Goal: Transaction & Acquisition: Purchase product/service

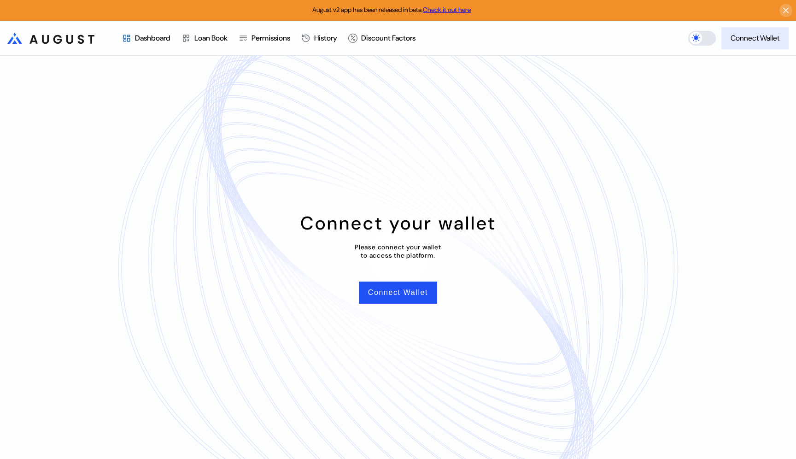
click at [737, 39] on div "Connect Wallet" at bounding box center [755, 38] width 49 height 10
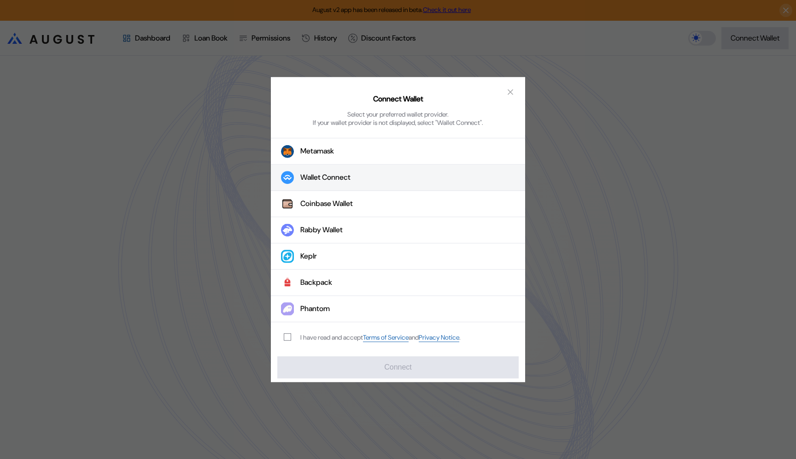
click at [310, 178] on div "Wallet Connect" at bounding box center [326, 178] width 50 height 10
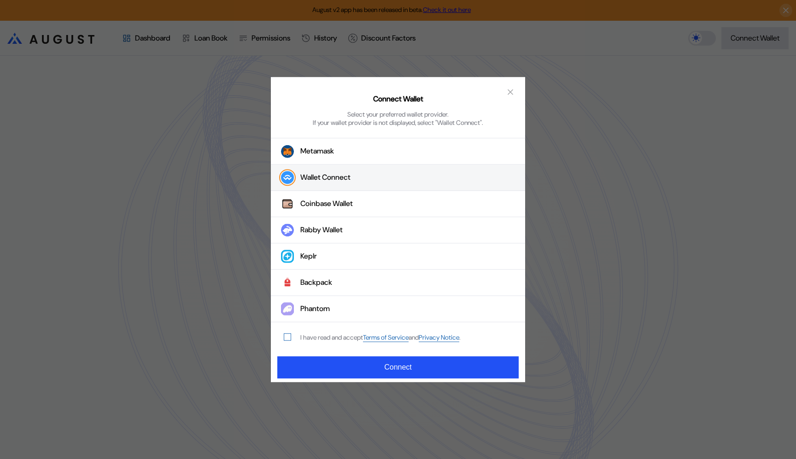
click at [289, 336] on span "modal" at bounding box center [287, 337] width 6 height 6
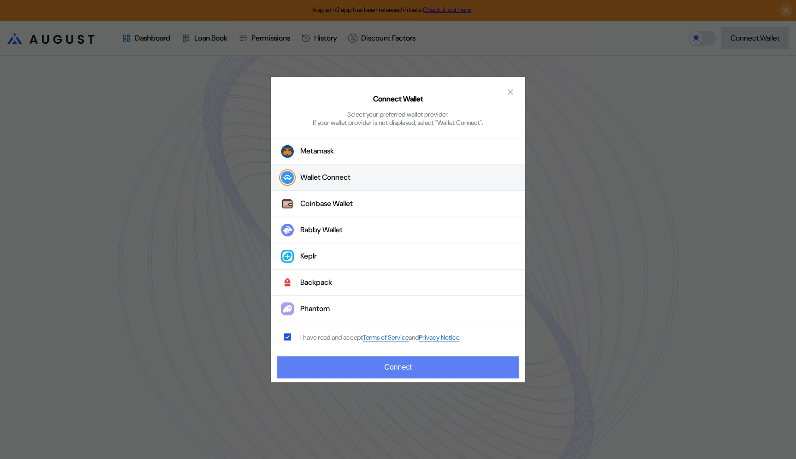
click at [327, 365] on button "Connect" at bounding box center [398, 367] width 242 height 22
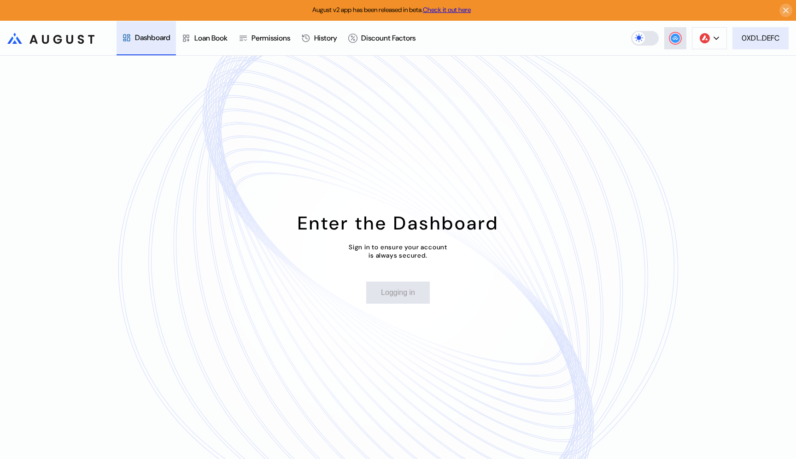
click at [744, 40] on div "0XD1...DEFC" at bounding box center [761, 38] width 38 height 10
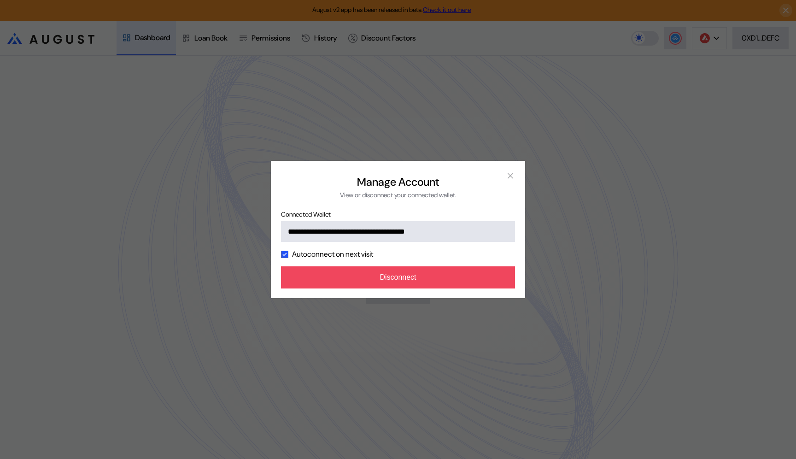
click at [242, 236] on div "**********" at bounding box center [398, 229] width 796 height 459
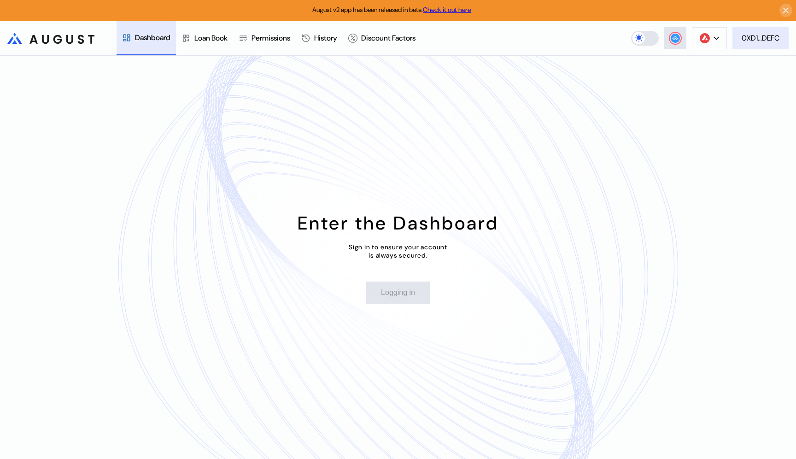
click at [763, 35] on div "0XD1...DEFC" at bounding box center [761, 38] width 38 height 10
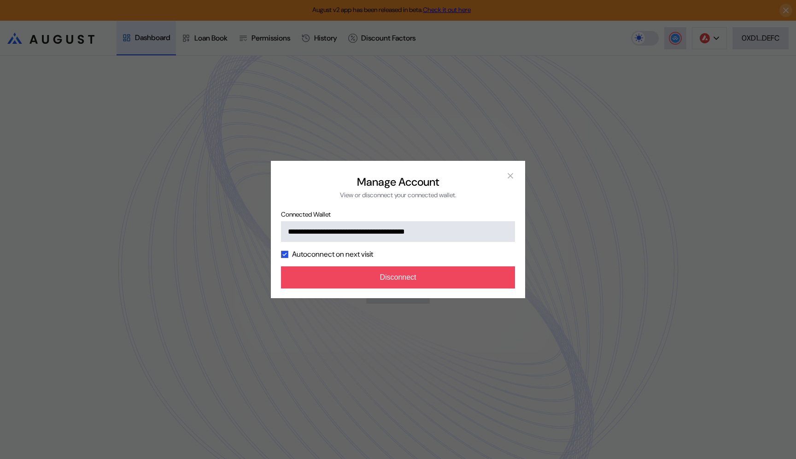
click at [574, 244] on div "**********" at bounding box center [398, 229] width 796 height 459
click at [574, 244] on div "Enter the Dashboard Sign in to ensure your account is always secured. Logging in" at bounding box center [398, 257] width 796 height 403
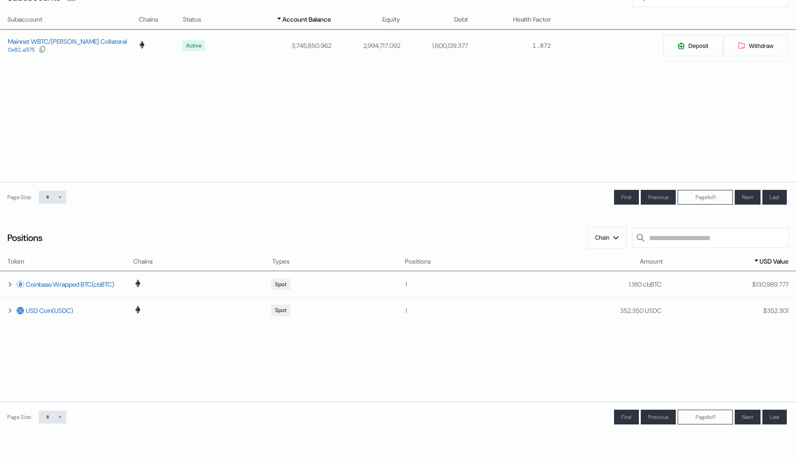
scroll to position [154, 0]
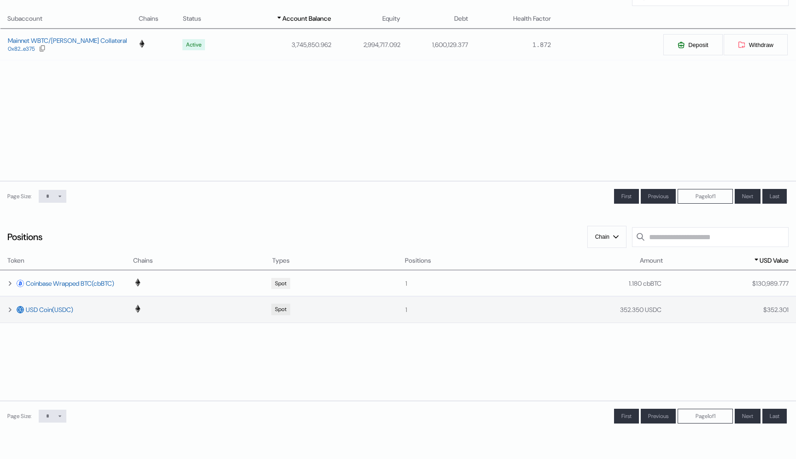
click at [11, 312] on icon at bounding box center [9, 309] width 7 height 7
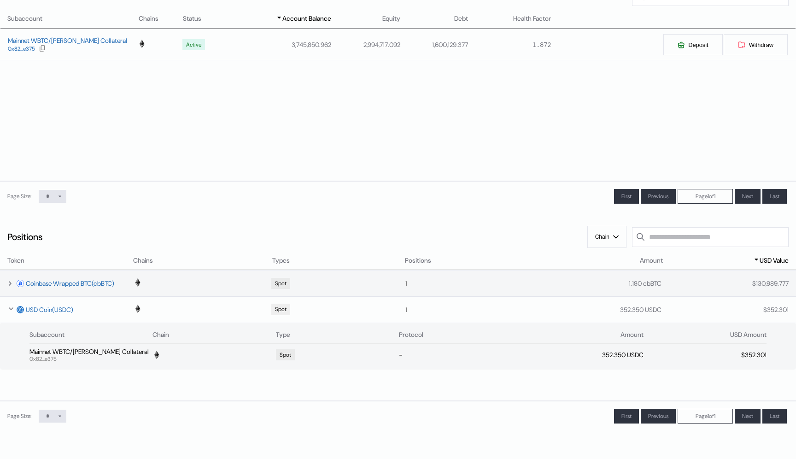
click at [9, 285] on icon at bounding box center [10, 284] width 2 height 4
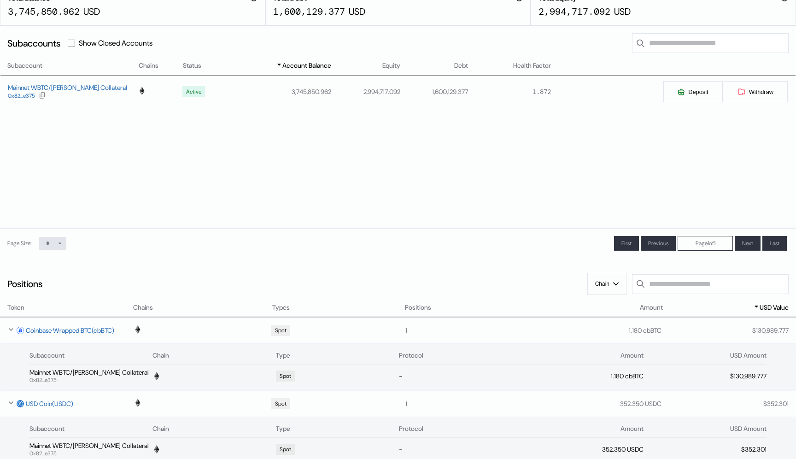
scroll to position [0, 0]
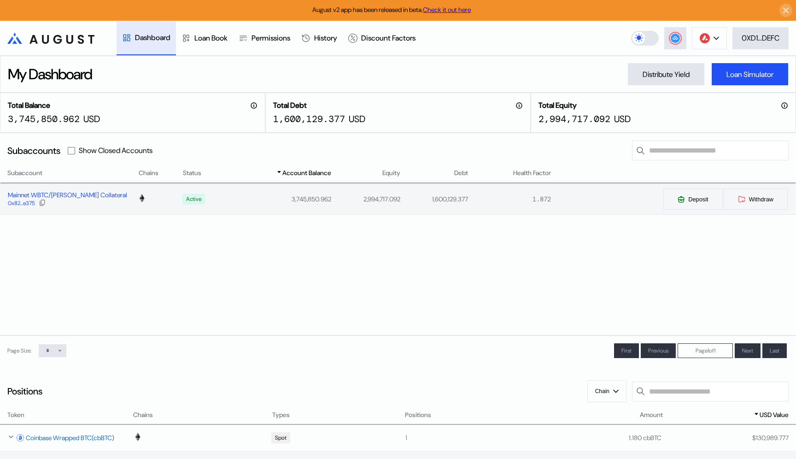
click at [66, 194] on div "Mainnet WBTC/[PERSON_NAME] Collateral" at bounding box center [67, 195] width 119 height 8
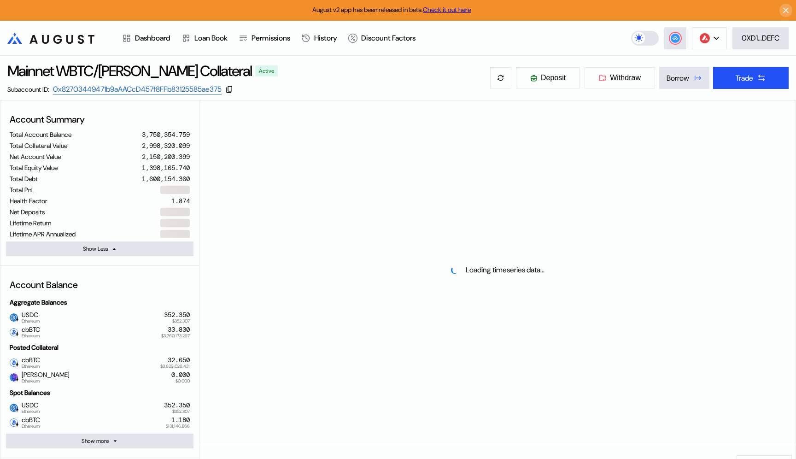
select select "*"
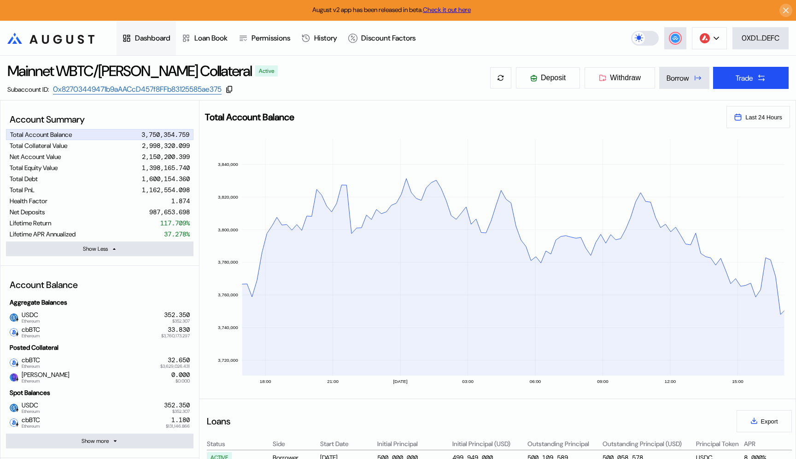
click at [167, 42] on div "Dashboard" at bounding box center [152, 38] width 35 height 10
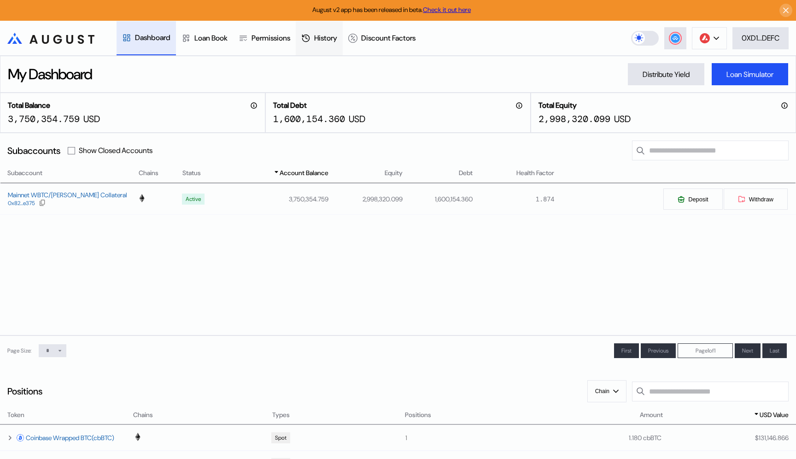
click at [331, 39] on div "History" at bounding box center [325, 38] width 23 height 10
select select "*"
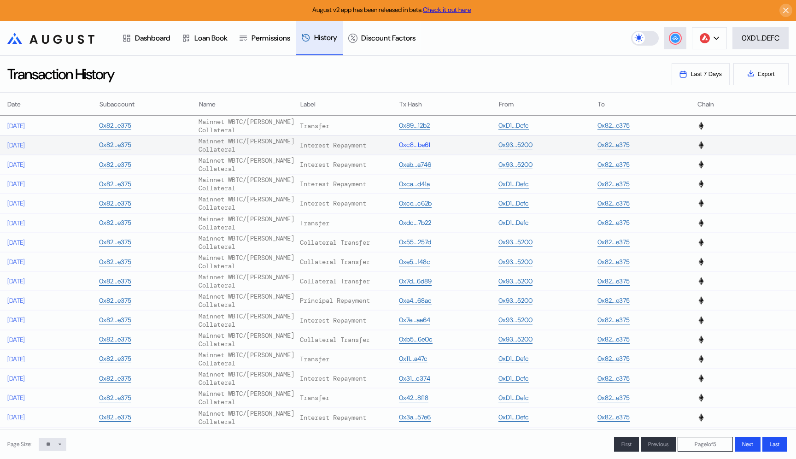
click at [402, 145] on link "0xc8...be61" at bounding box center [414, 145] width 31 height 9
click at [296, 45] on div "Permissions" at bounding box center [264, 38] width 63 height 34
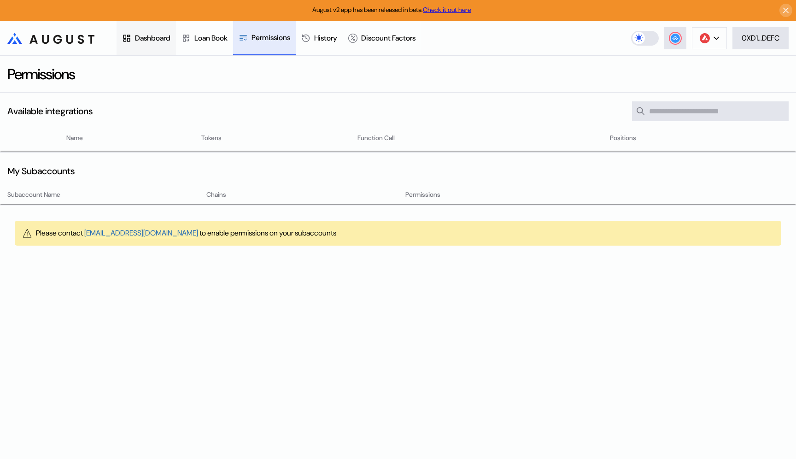
click at [147, 33] on div "Dashboard" at bounding box center [152, 38] width 35 height 10
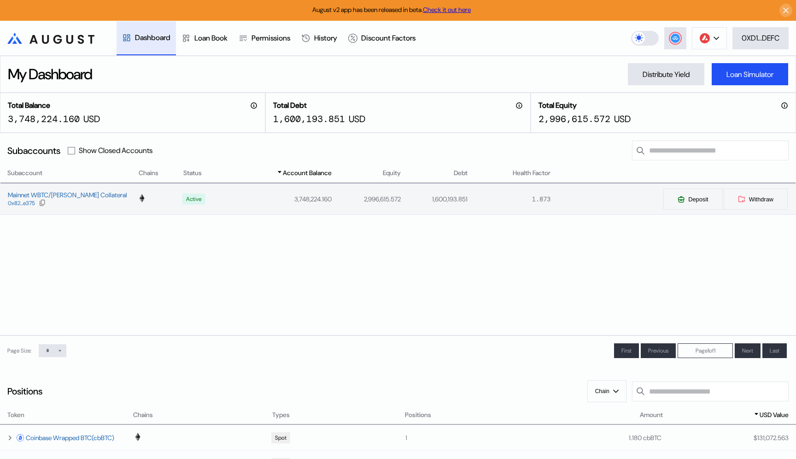
click at [109, 199] on div "Mainnet WBTC/weETH Collateral 0x82...e375" at bounding box center [68, 199] width 137 height 17
select select "*"
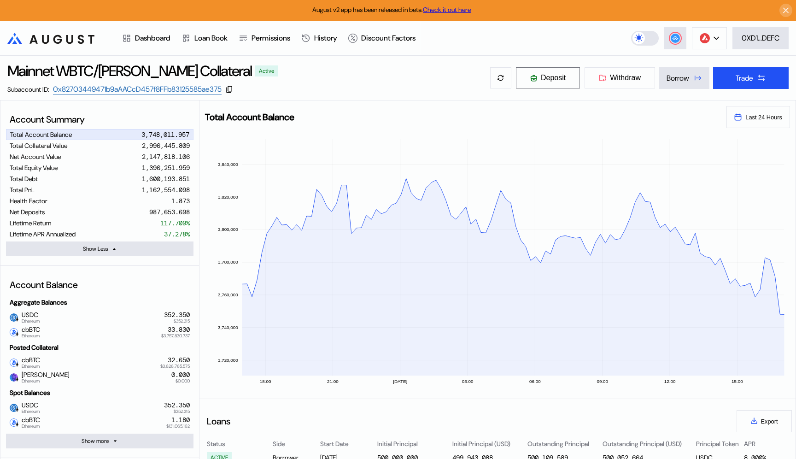
click at [547, 84] on button "Deposit" at bounding box center [548, 78] width 65 height 22
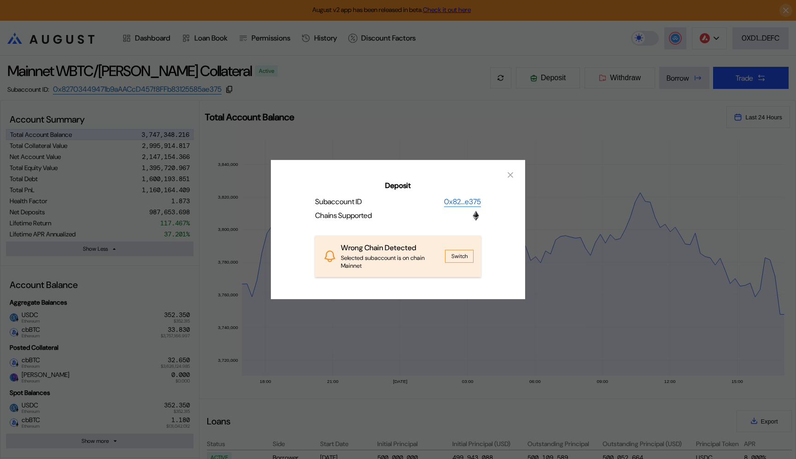
click at [459, 259] on button "Switch" at bounding box center [459, 256] width 29 height 13
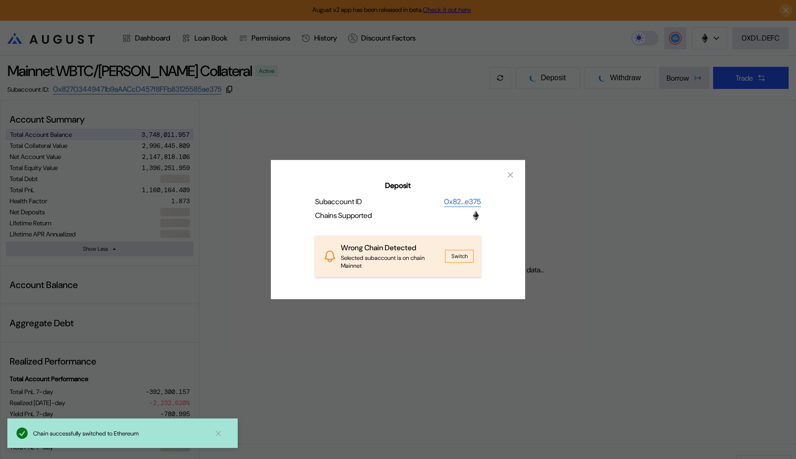
select select "*"
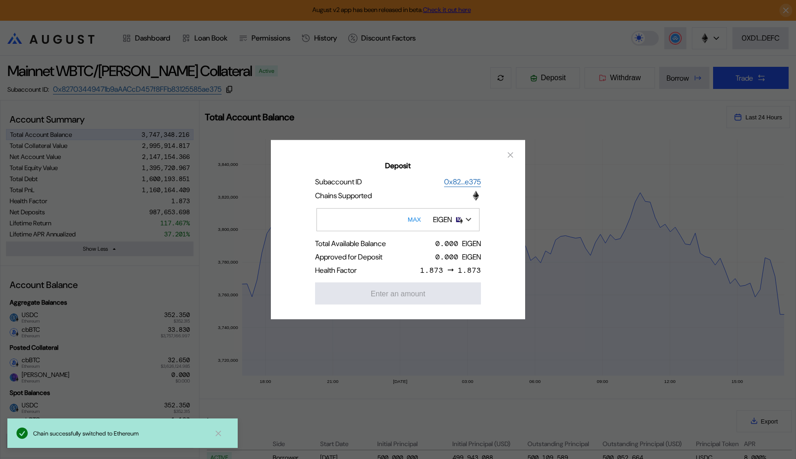
click at [469, 223] on div "EIGEN" at bounding box center [452, 220] width 47 height 16
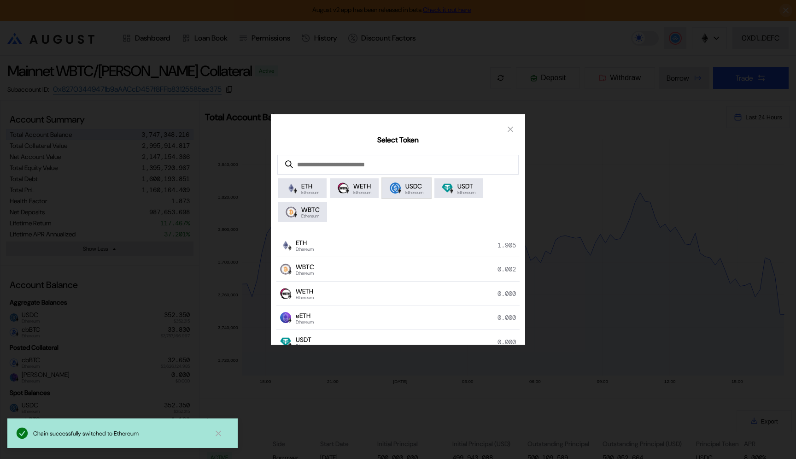
click at [430, 195] on div "USDC Ethereum" at bounding box center [407, 188] width 48 height 20
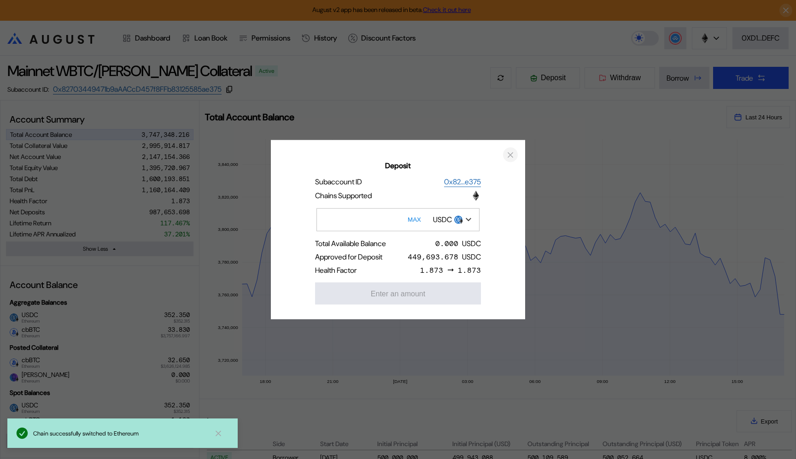
click at [512, 156] on icon "close modal" at bounding box center [510, 155] width 5 height 5
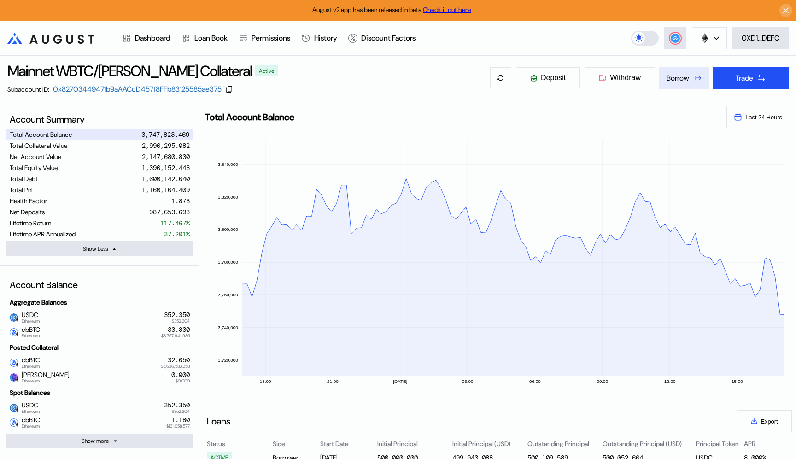
click at [672, 76] on div "Borrow" at bounding box center [678, 78] width 23 height 10
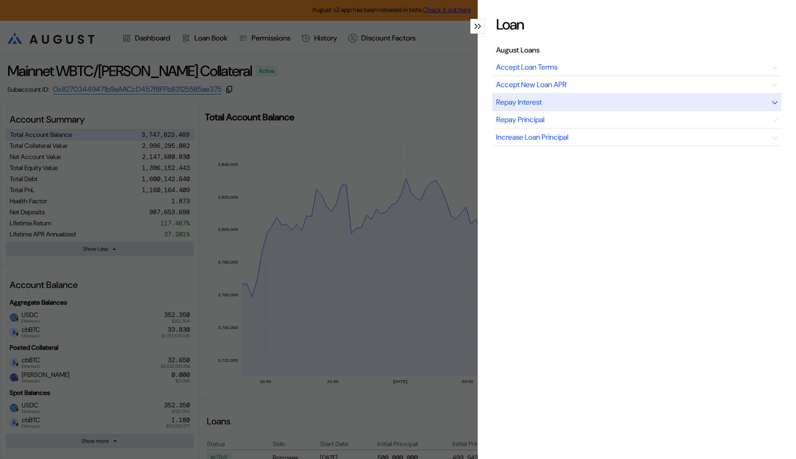
click at [604, 106] on div "Repay Interest" at bounding box center [637, 103] width 289 height 18
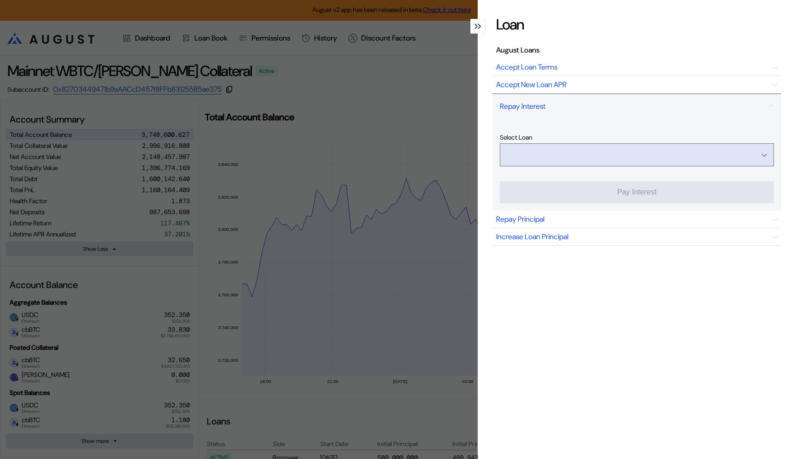
click at [663, 160] on input "Open menu" at bounding box center [632, 155] width 250 height 22
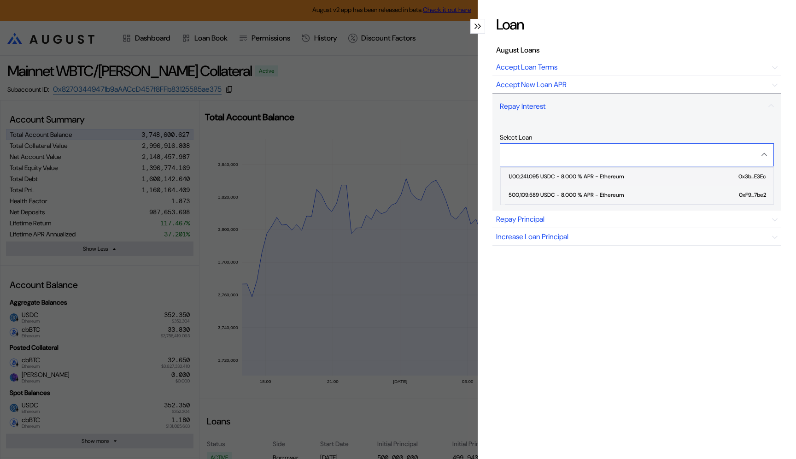
click at [611, 174] on div "1,100,241.095 USDC - 8.000 % APR - Ethereum" at bounding box center [566, 176] width 115 height 6
type input "**********"
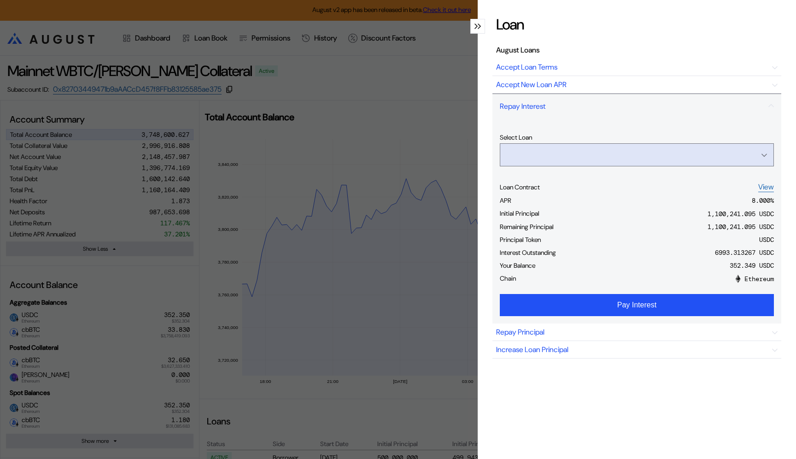
click at [612, 150] on input "Open menu" at bounding box center [632, 155] width 250 height 22
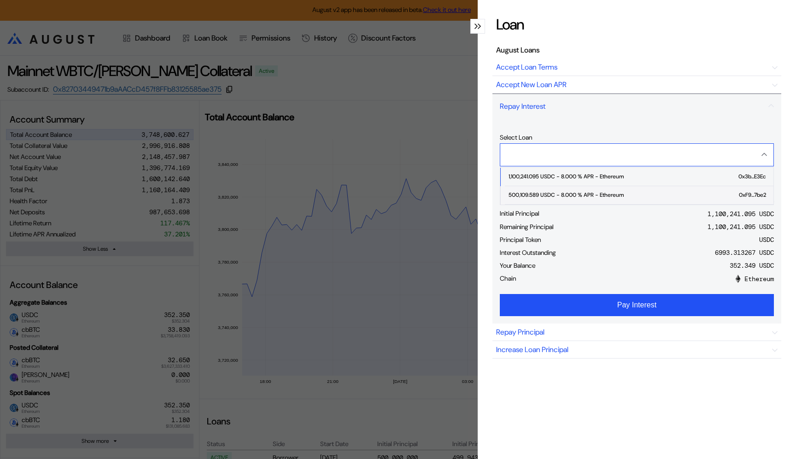
click at [590, 195] on div "500,109.589 USDC - 8.000 % APR - Ethereum" at bounding box center [566, 195] width 115 height 6
type input "**********"
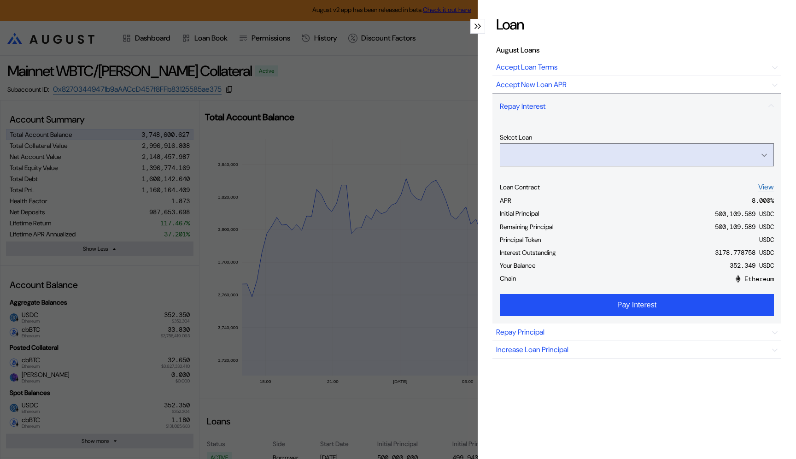
click at [593, 158] on input "Open menu" at bounding box center [632, 155] width 250 height 22
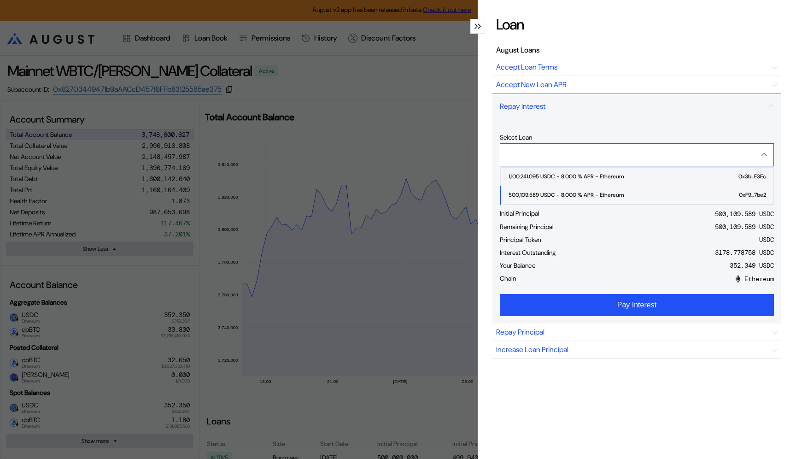
click at [586, 173] on div "1,100,241.095 USDC - 8.000 % APR - Ethereum" at bounding box center [566, 176] width 115 height 6
type input "**********"
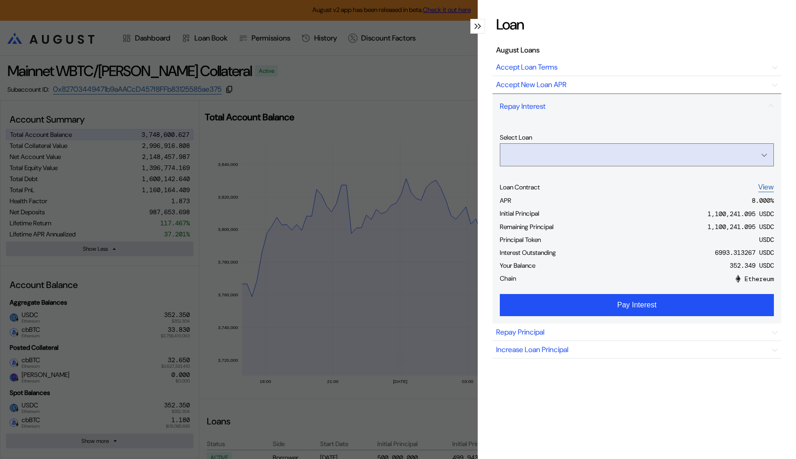
click at [661, 149] on input "Open menu" at bounding box center [632, 155] width 250 height 22
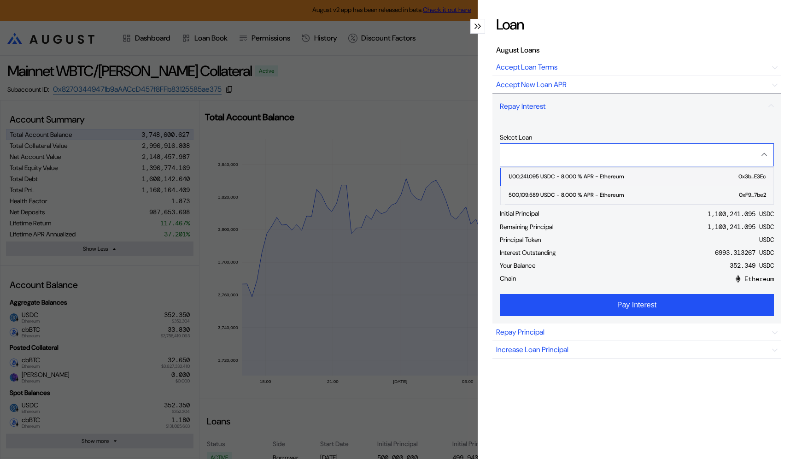
click at [634, 169] on span "1,100,241.095 USDC - 8.000 % APR - Ethereum 0x3b...E3Ec" at bounding box center [639, 177] width 269 height 18
type input "**********"
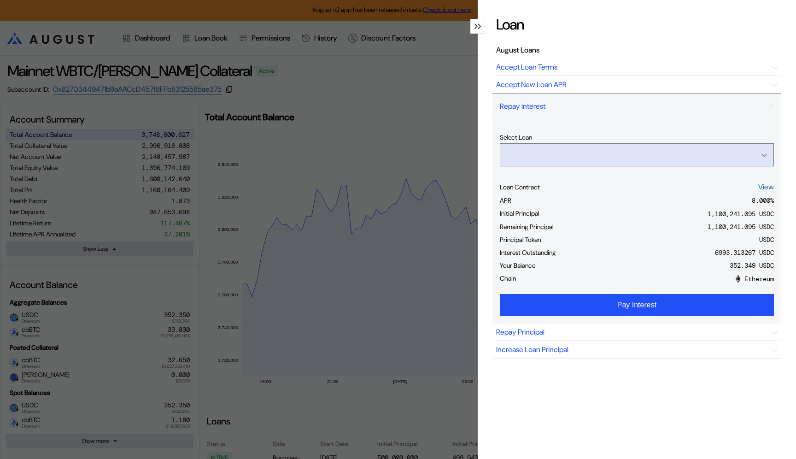
click at [634, 151] on input "Open menu" at bounding box center [632, 155] width 250 height 22
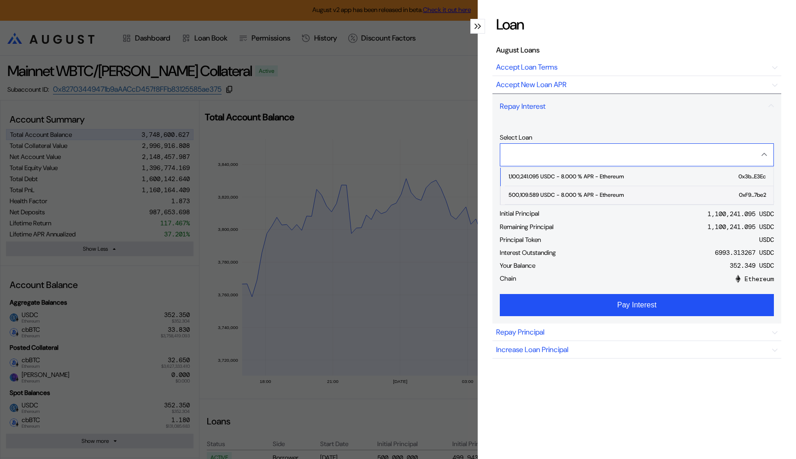
click at [613, 187] on span "500,109.589 USDC - 8.000 % APR - Ethereum 0xF9...7be2" at bounding box center [639, 195] width 269 height 18
type input "**********"
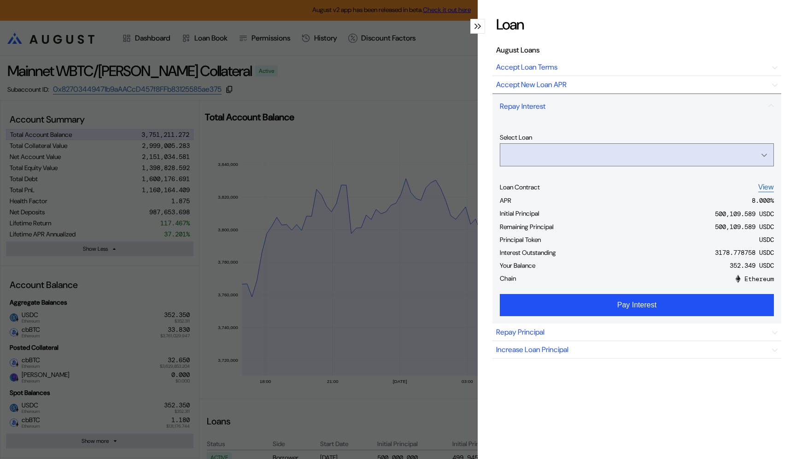
click at [598, 157] on input "Open menu" at bounding box center [632, 155] width 250 height 22
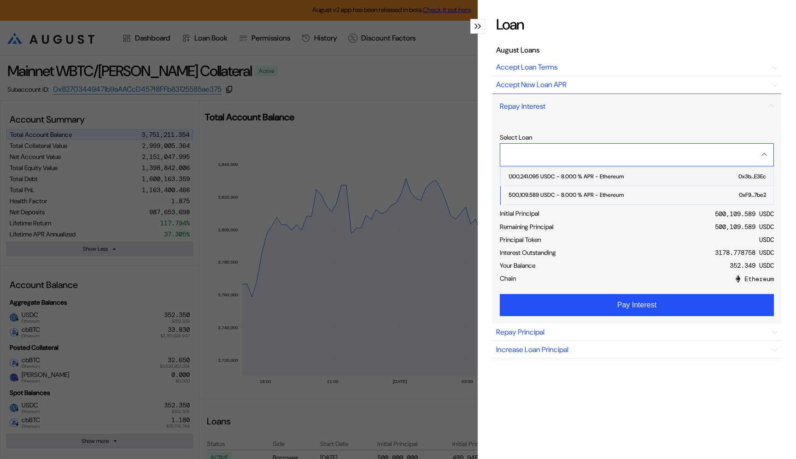
click at [580, 178] on div "1,100,241.095 USDC - 8.000 % APR - Ethereum" at bounding box center [566, 176] width 115 height 6
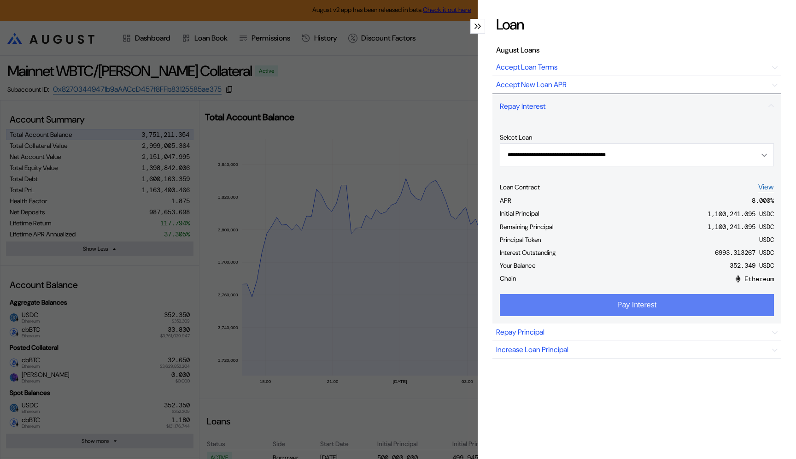
click at [567, 310] on button "Pay Interest" at bounding box center [637, 305] width 274 height 22
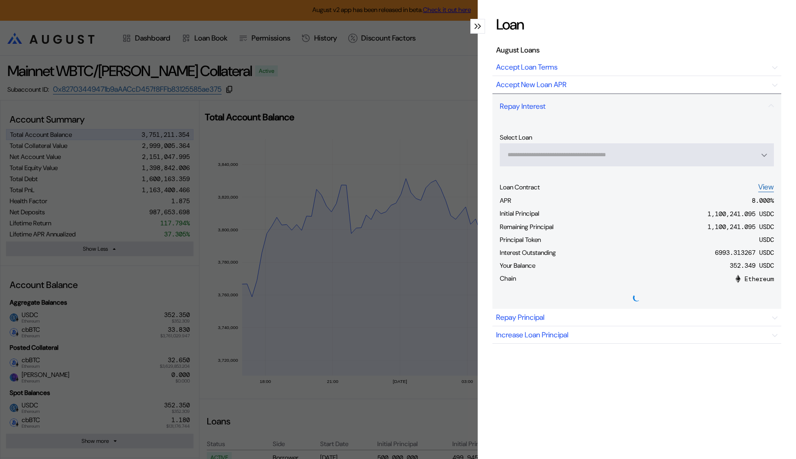
type input "**********"
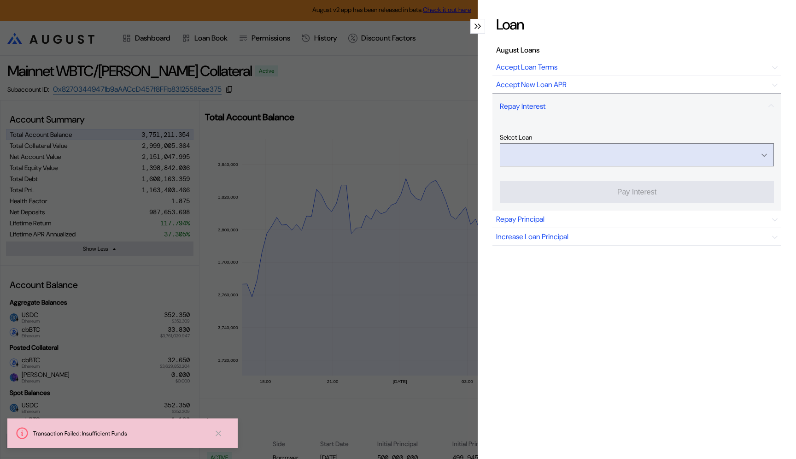
click at [568, 148] on input "Open menu" at bounding box center [632, 155] width 250 height 22
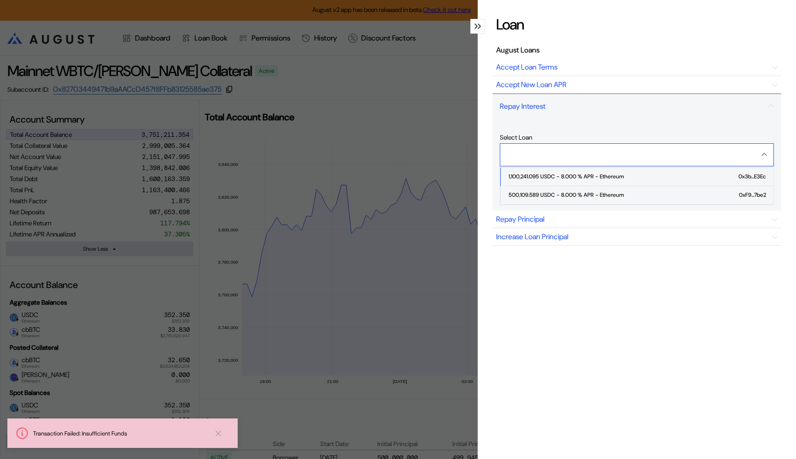
type input "**********"
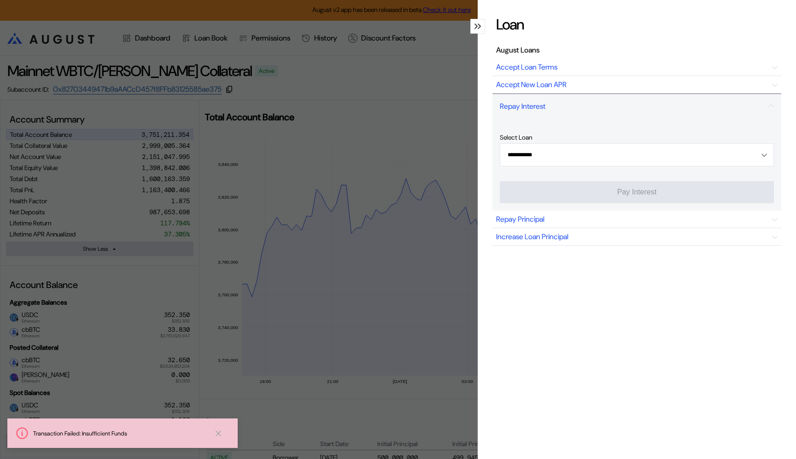
click at [572, 269] on div "**********" at bounding box center [637, 222] width 289 height 415
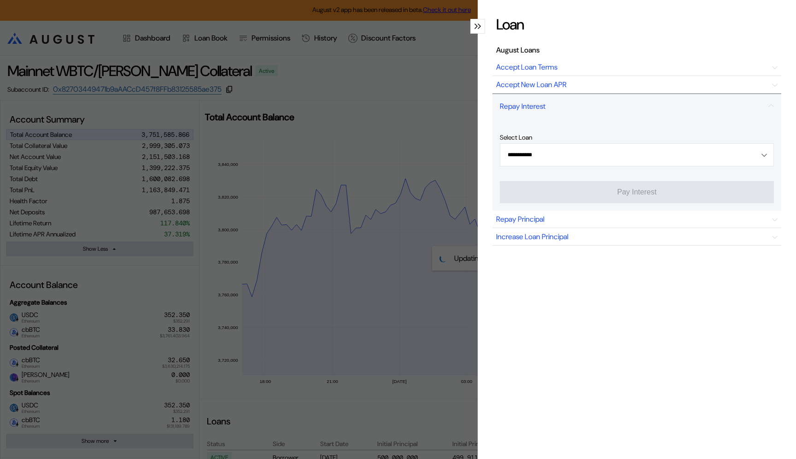
click at [431, 171] on div "**********" at bounding box center [398, 229] width 796 height 459
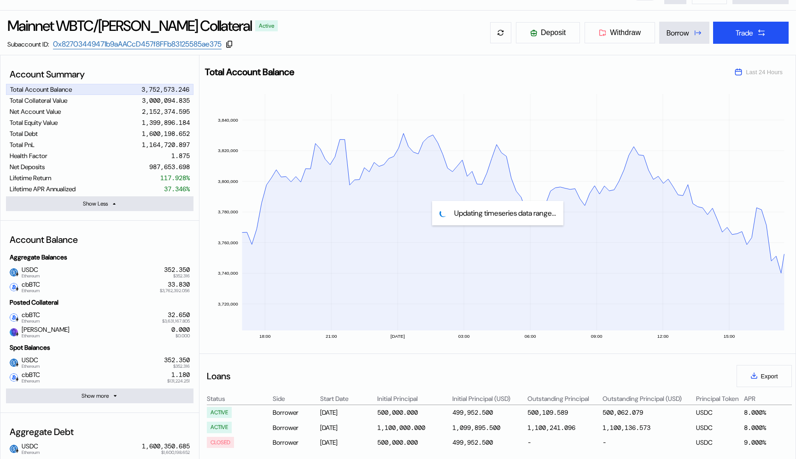
scroll to position [47, 0]
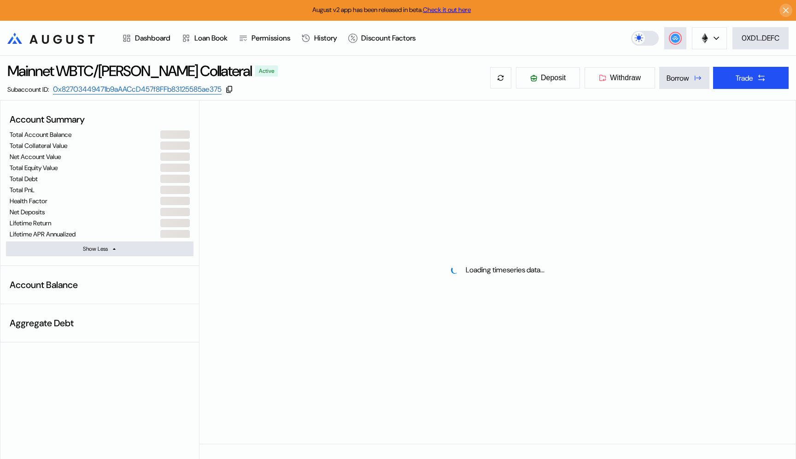
select select "*"
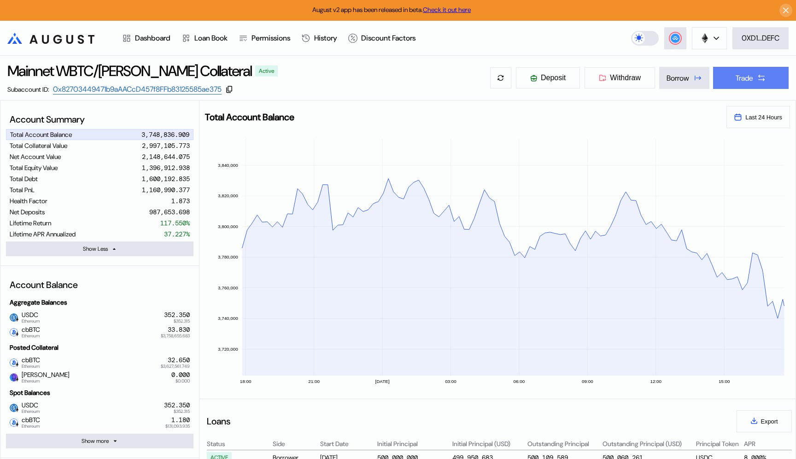
click at [746, 76] on div "Trade" at bounding box center [745, 78] width 18 height 10
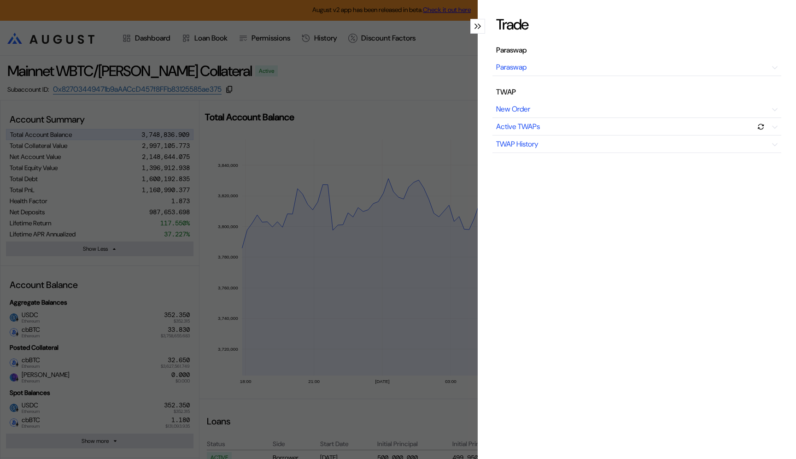
click at [429, 111] on div "Trade Paraswap Paraswap TWAP New Order Active TWAPs TWAP History" at bounding box center [398, 229] width 796 height 459
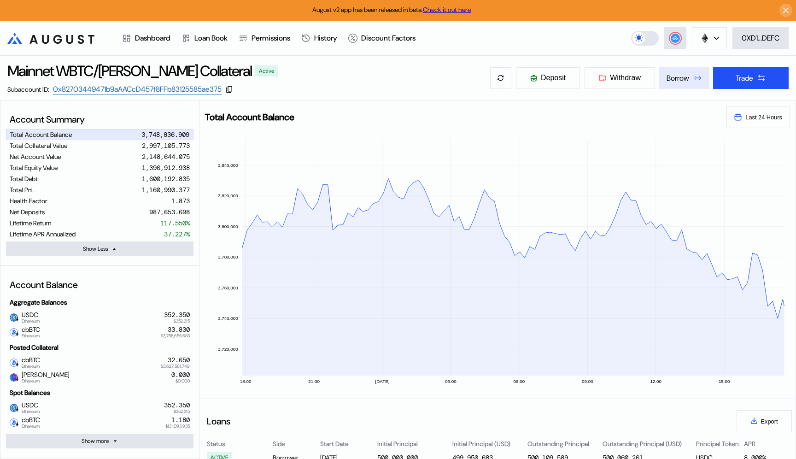
click at [667, 79] on div "Borrow" at bounding box center [678, 78] width 23 height 10
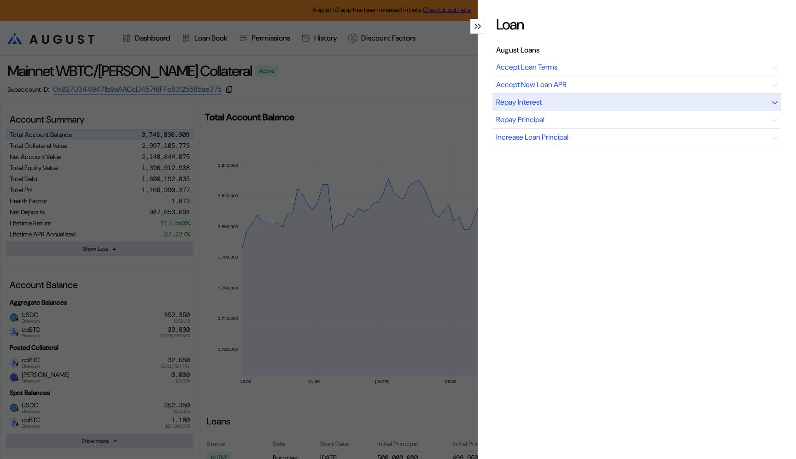
click at [571, 103] on div "Repay Interest" at bounding box center [637, 103] width 289 height 18
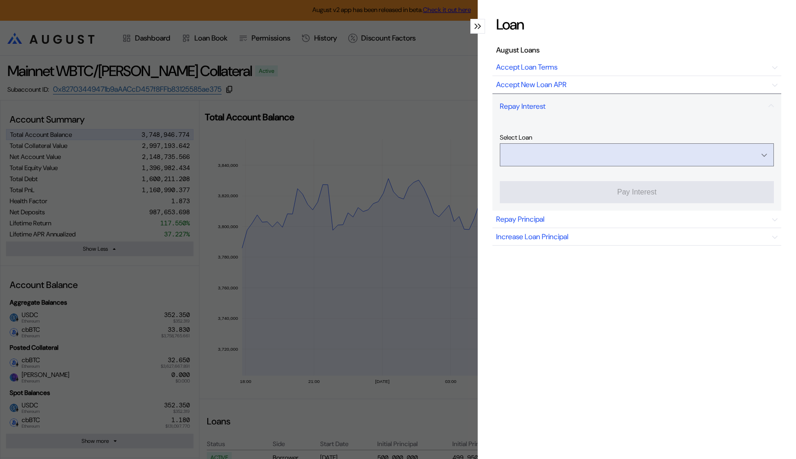
click at [610, 153] on input "Open menu" at bounding box center [632, 155] width 250 height 22
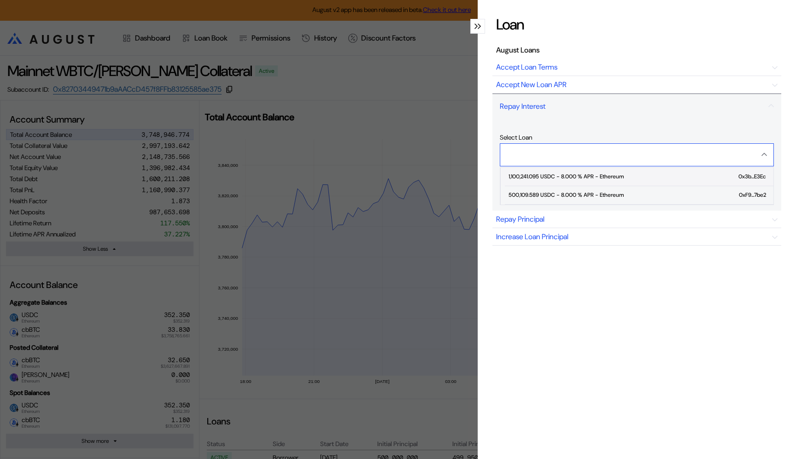
click at [572, 175] on div "1,100,241.095 USDC - 8.000 % APR - Ethereum" at bounding box center [566, 176] width 115 height 6
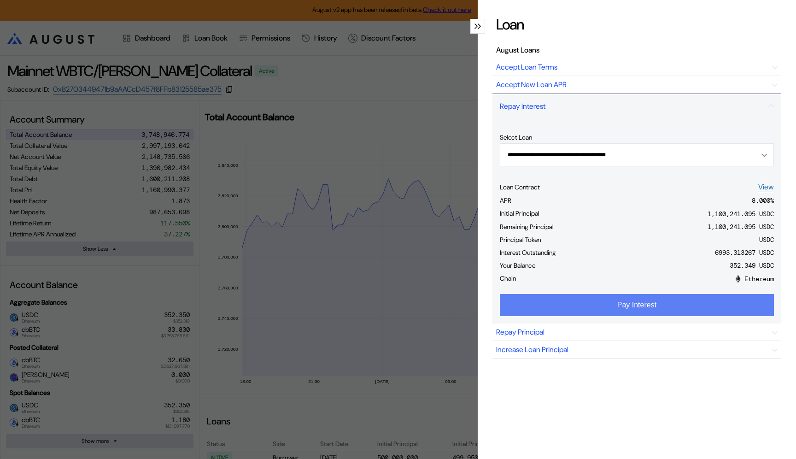
click at [651, 300] on button "Pay Interest" at bounding box center [637, 305] width 274 height 22
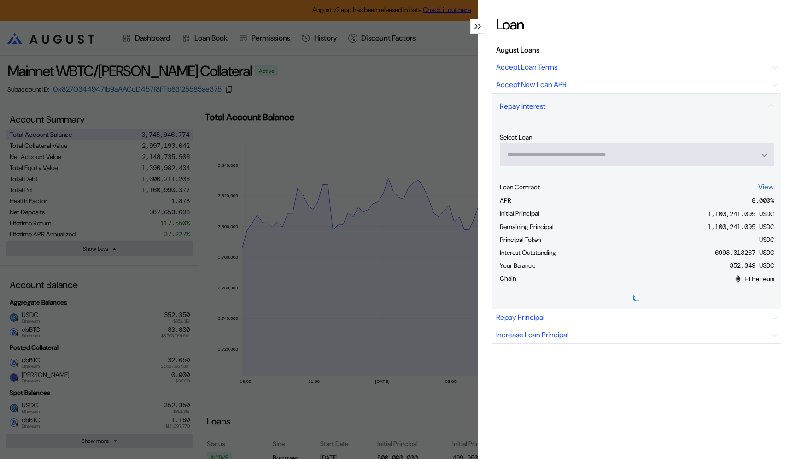
type input "**********"
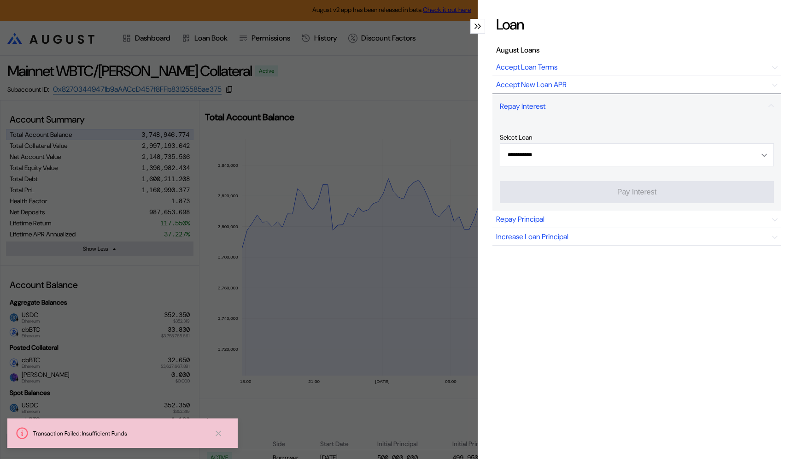
click at [247, 239] on div "**********" at bounding box center [398, 229] width 796 height 459
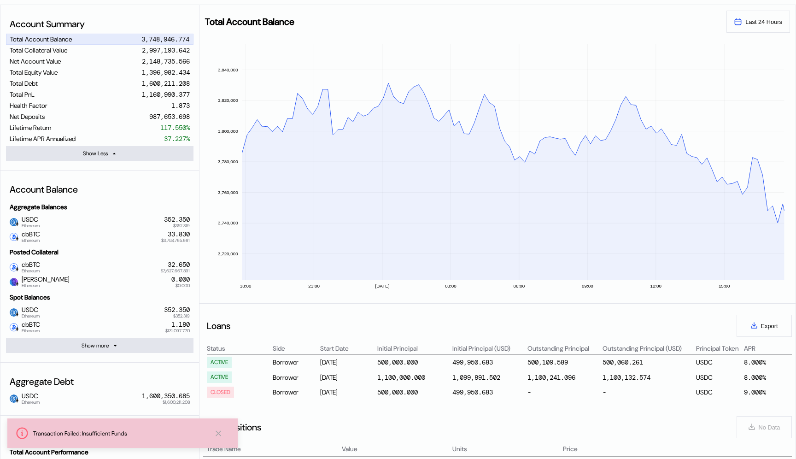
scroll to position [100, 0]
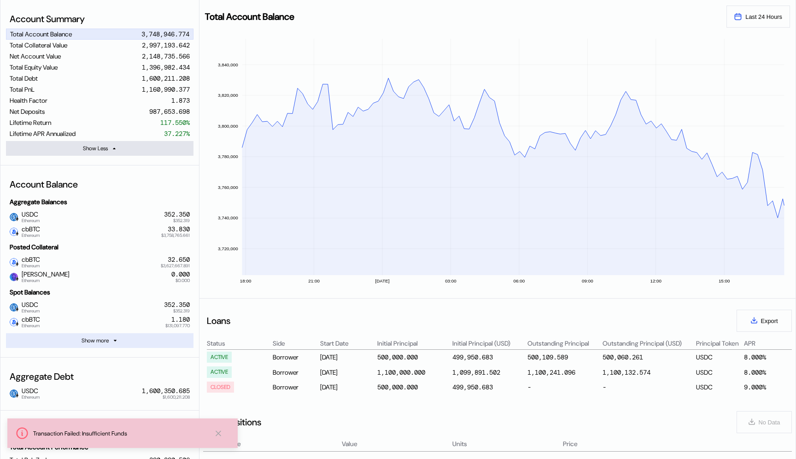
click at [113, 342] on icon at bounding box center [115, 341] width 6 height 6
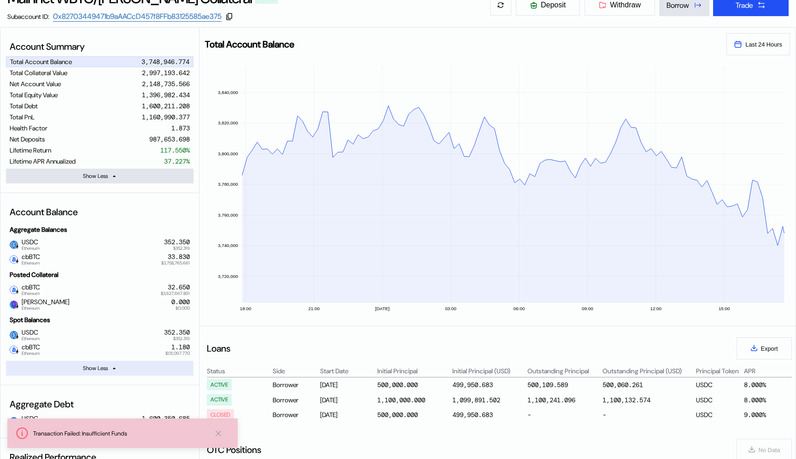
scroll to position [0, 0]
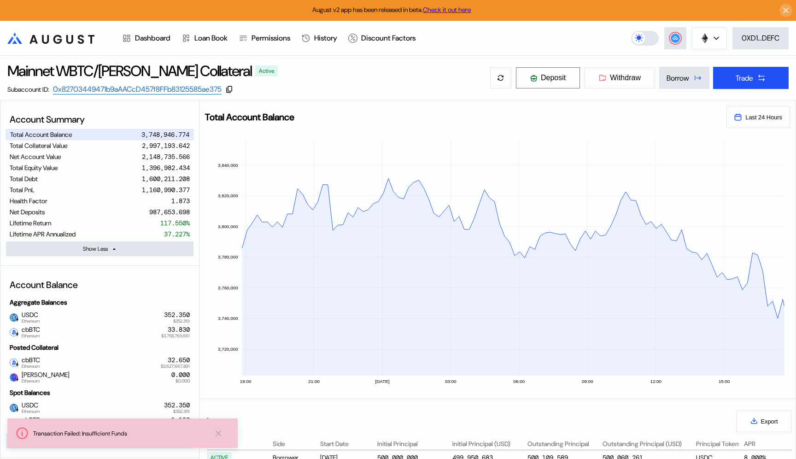
click at [536, 80] on button "Deposit" at bounding box center [548, 78] width 65 height 22
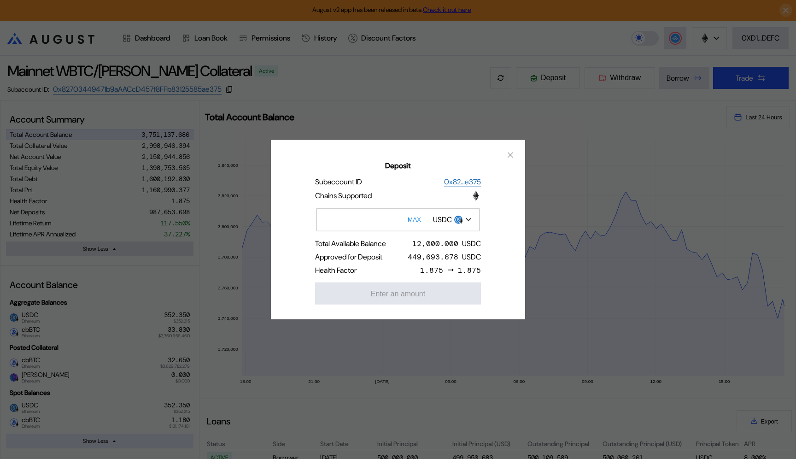
click at [415, 218] on button "MAX" at bounding box center [414, 219] width 19 height 21
type input "*******"
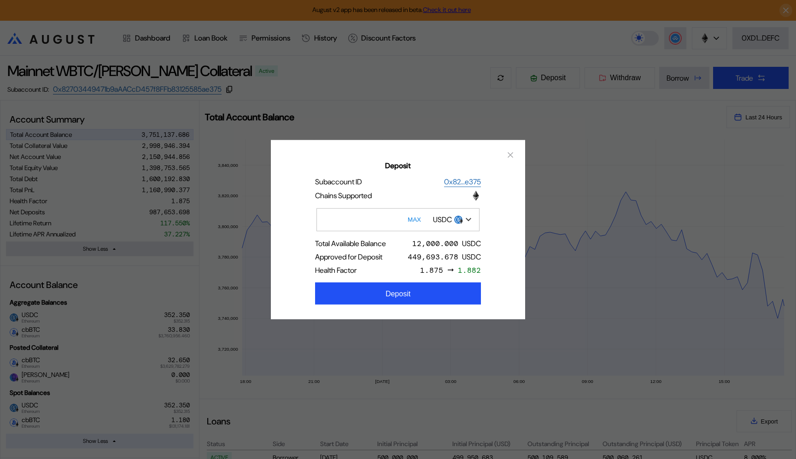
click at [465, 223] on div "USDC" at bounding box center [452, 220] width 47 height 16
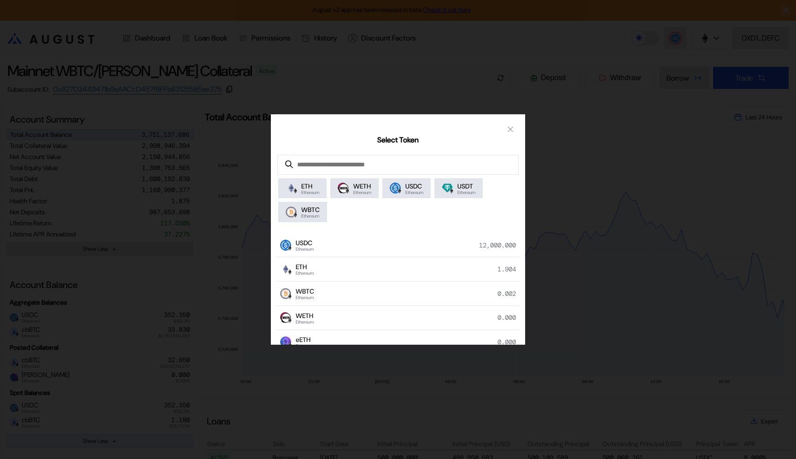
click at [556, 203] on div "Select Token ETH Ethereum WETH Ethereum USDC Ethereum USDT Ethereum WBTC Ethere…" at bounding box center [398, 229] width 796 height 459
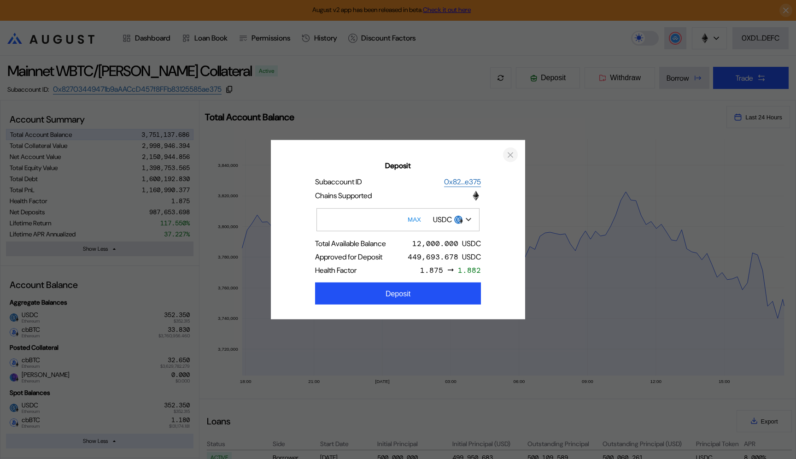
click at [509, 154] on icon "close modal" at bounding box center [510, 155] width 5 height 5
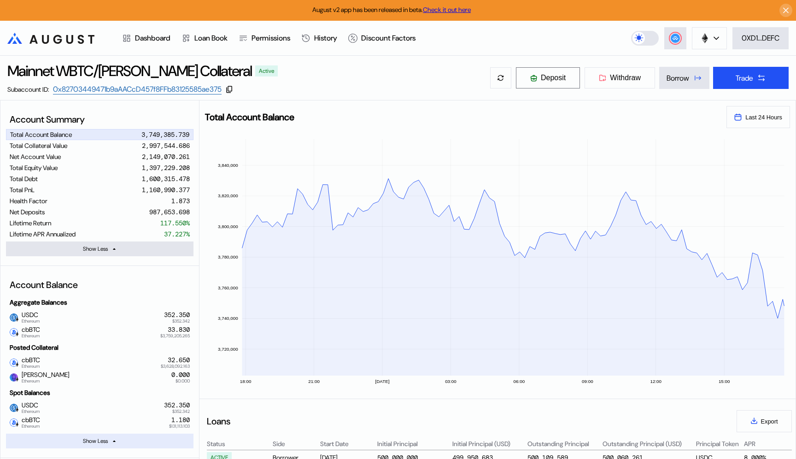
click at [552, 80] on span "Deposit" at bounding box center [553, 78] width 25 height 8
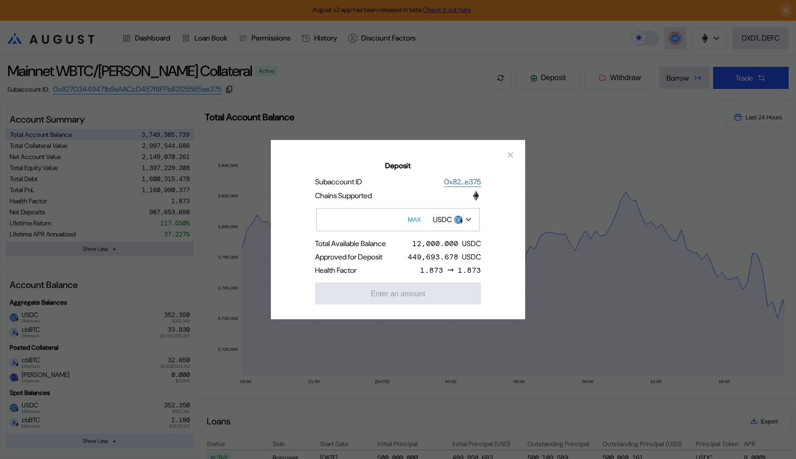
click at [647, 100] on div "Deposit Subaccount ID 0x82...e375 Chains Supported MAX USDC Total Available Bal…" at bounding box center [398, 229] width 796 height 459
click at [508, 158] on icon "close modal" at bounding box center [510, 155] width 9 height 10
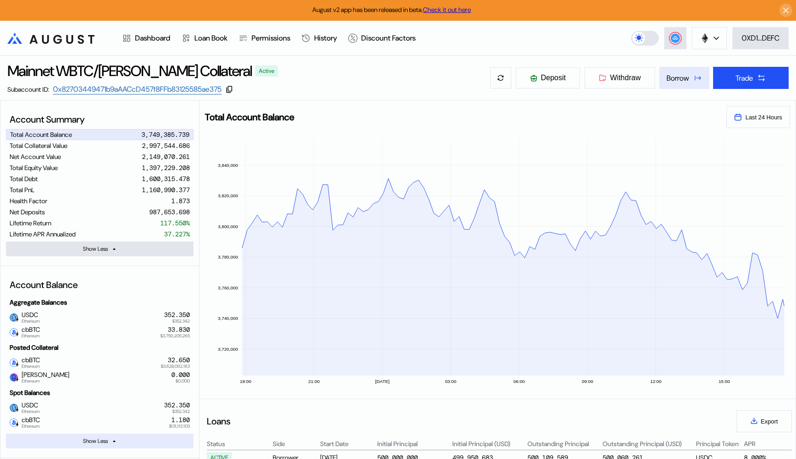
click at [667, 79] on div "Borrow" at bounding box center [678, 78] width 23 height 10
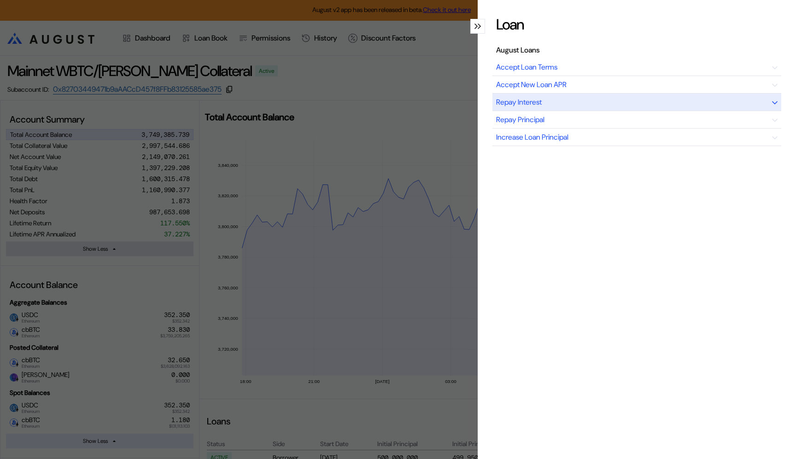
click at [583, 103] on div "Repay Interest" at bounding box center [637, 103] width 289 height 18
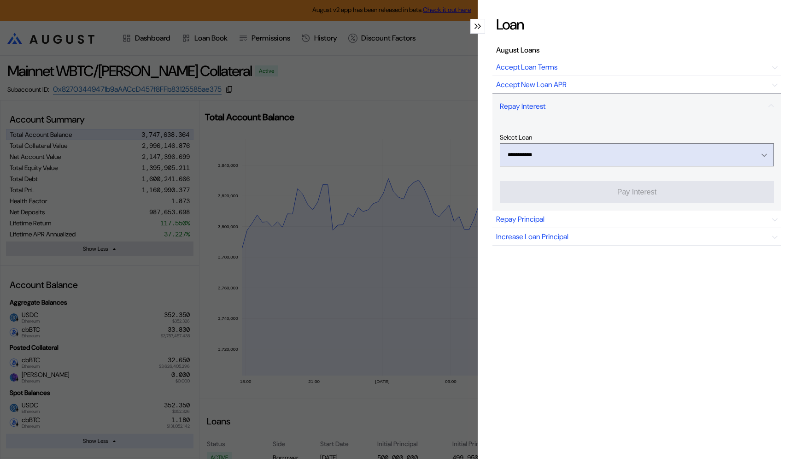
click at [762, 152] on div "Open menu" at bounding box center [762, 155] width 10 height 8
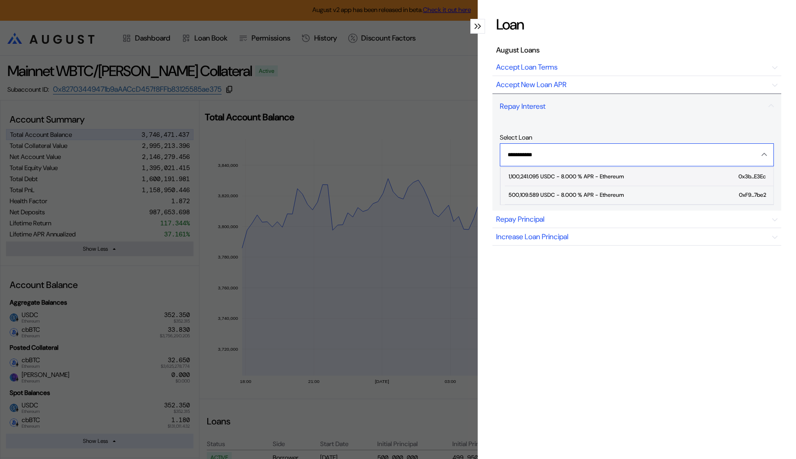
click at [575, 177] on div "1,100,241.095 USDC - 8.000 % APR - Ethereum" at bounding box center [566, 176] width 115 height 6
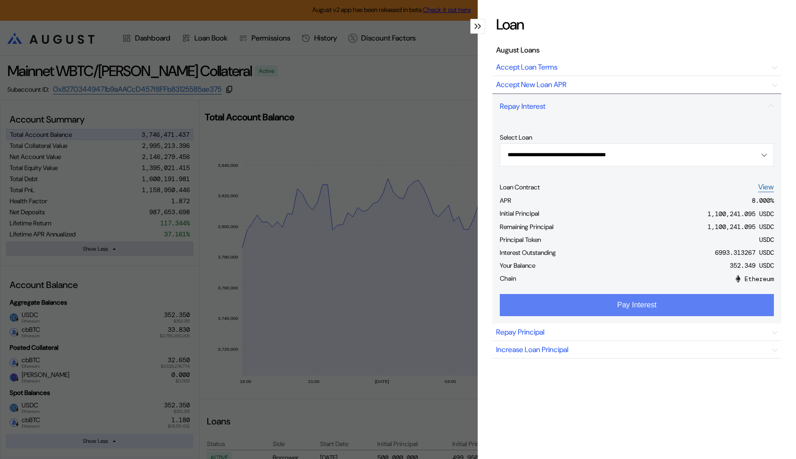
click at [658, 302] on button "Pay Interest" at bounding box center [637, 305] width 274 height 22
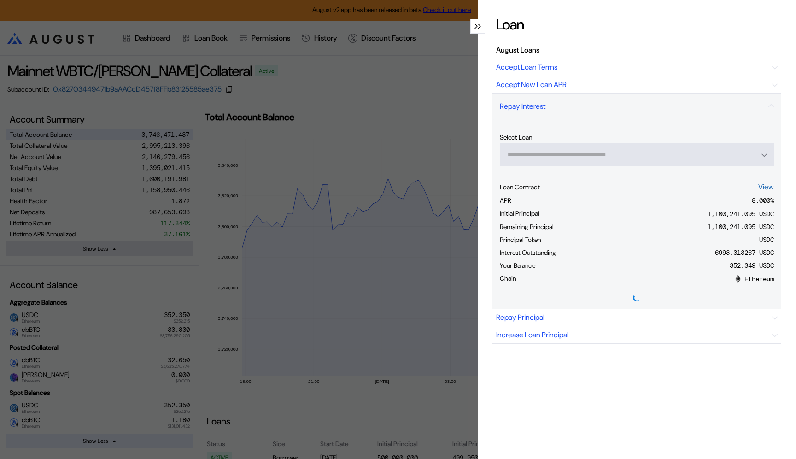
type input "**********"
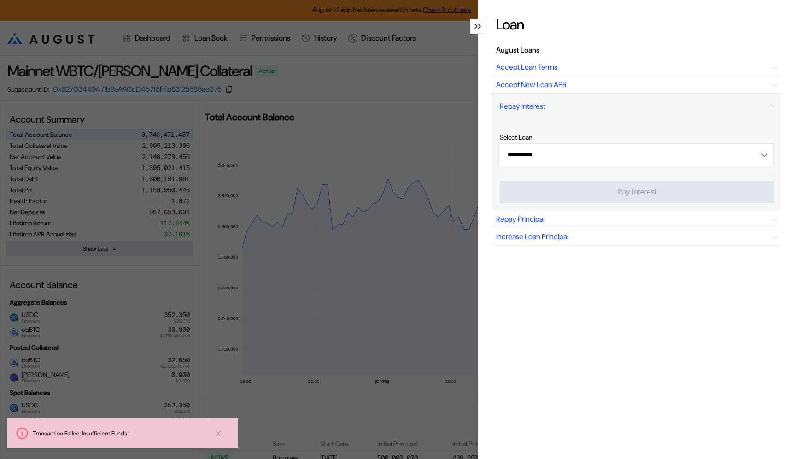
click at [198, 435] on div "Transaction Failed: Insufficient Funds" at bounding box center [119, 434] width 173 height 8
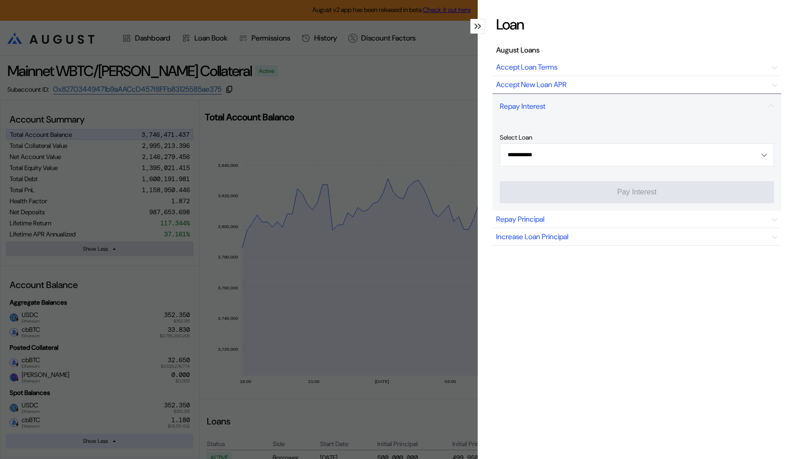
click at [290, 378] on div "**********" at bounding box center [398, 229] width 796 height 459
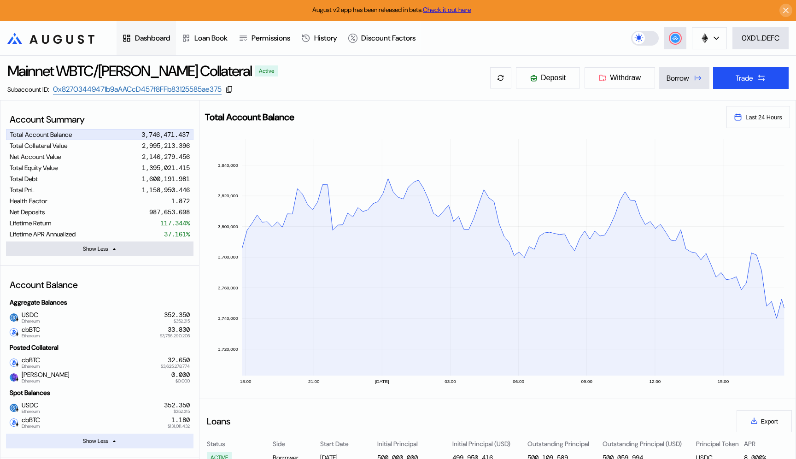
click at [148, 31] on div "Dashboard" at bounding box center [146, 38] width 59 height 34
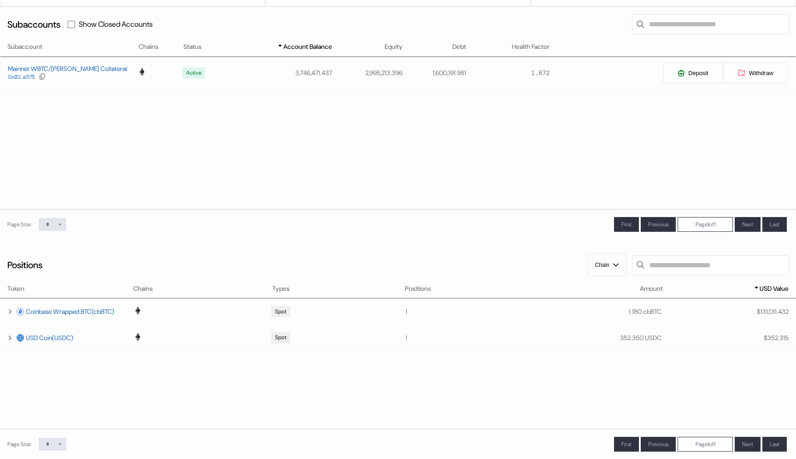
scroll to position [186, 0]
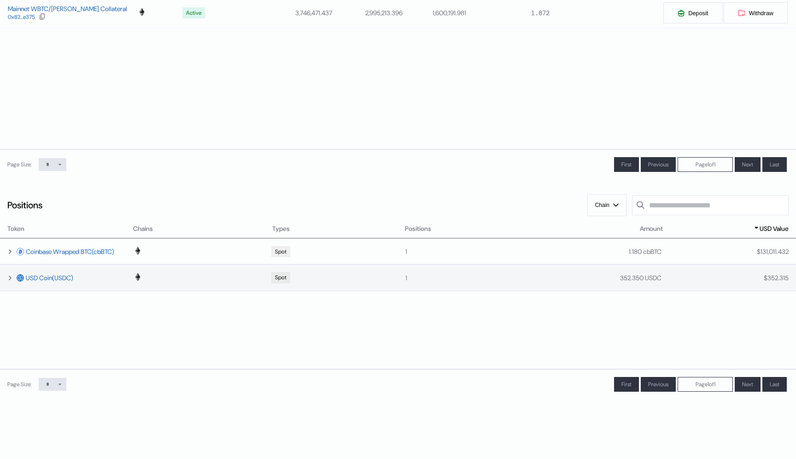
click at [635, 281] on div "352.350 USDC" at bounding box center [640, 278] width 41 height 8
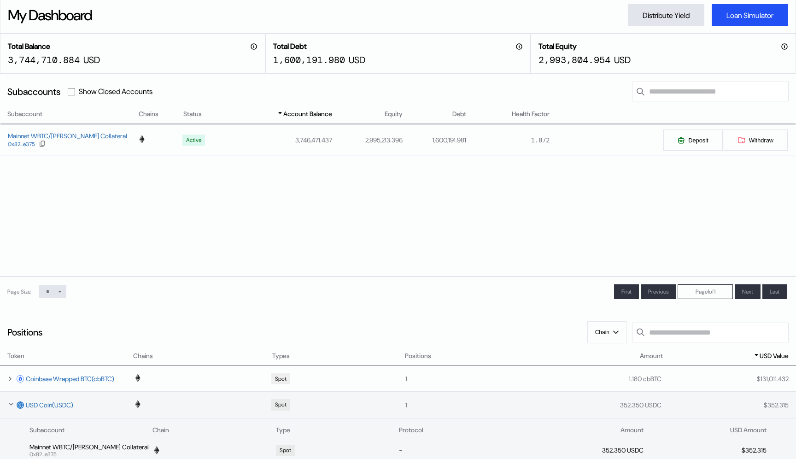
scroll to position [53, 0]
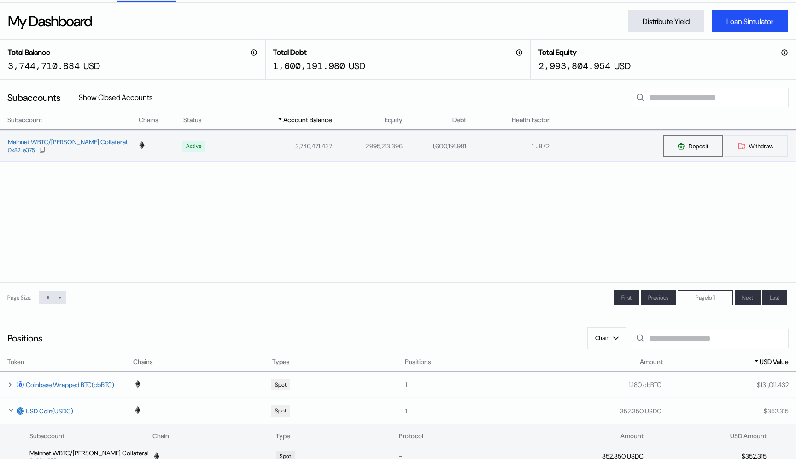
click at [680, 140] on button "Deposit" at bounding box center [693, 146] width 60 height 22
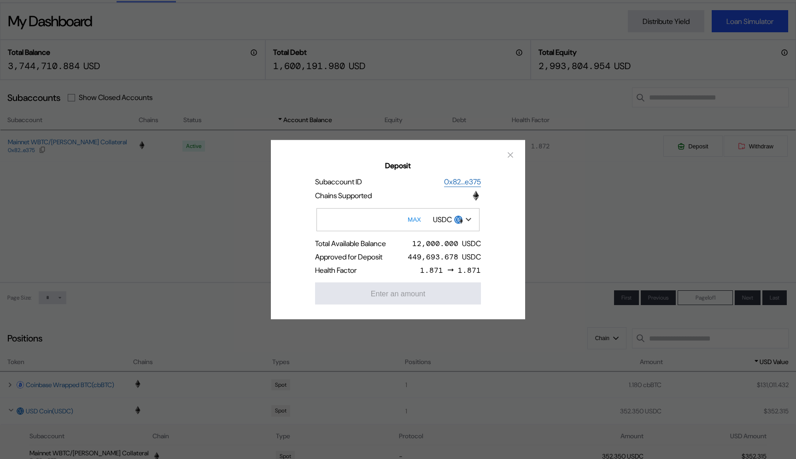
click at [416, 224] on button "MAX" at bounding box center [414, 219] width 19 height 21
type input "*******"
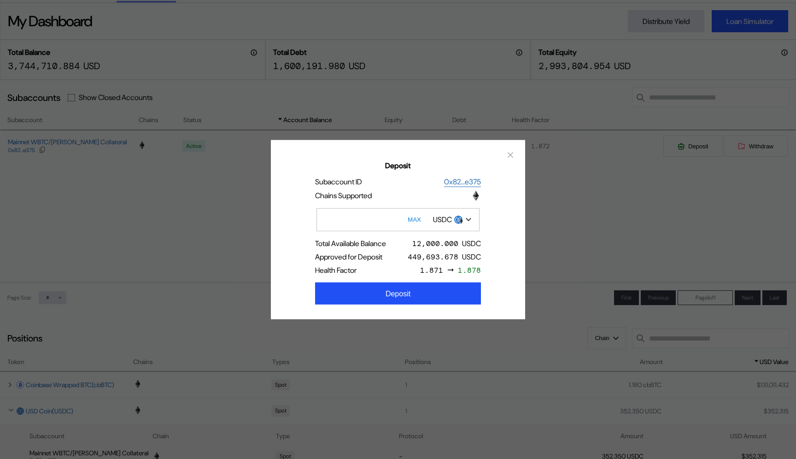
click at [629, 174] on div "Deposit Subaccount ID 0x82...e375 Chains Supported ******* MAX USDC Total Avail…" at bounding box center [398, 229] width 796 height 459
select select "*"
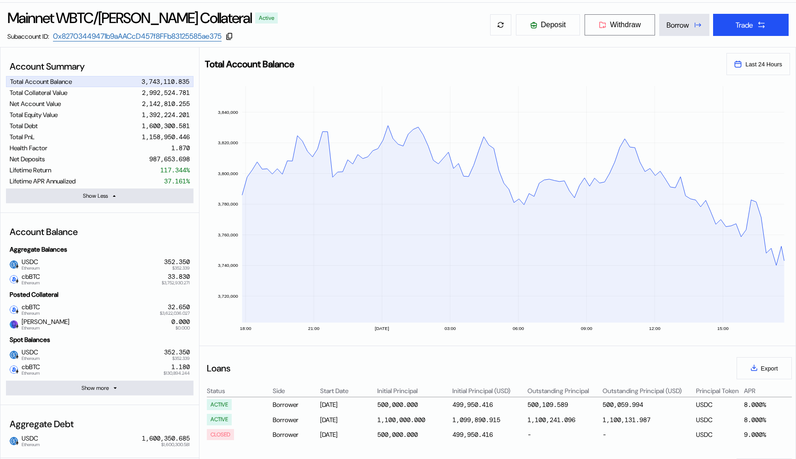
click at [605, 23] on button "Withdraw" at bounding box center [619, 25] width 71 height 22
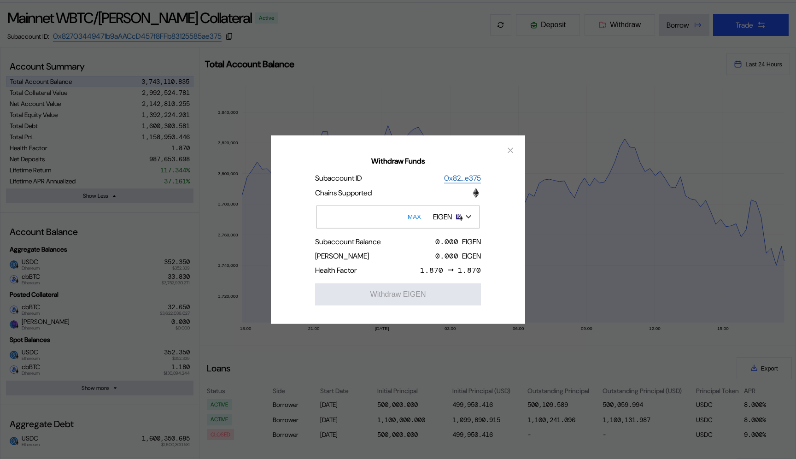
click at [458, 221] on div "EIGEN" at bounding box center [452, 217] width 47 height 16
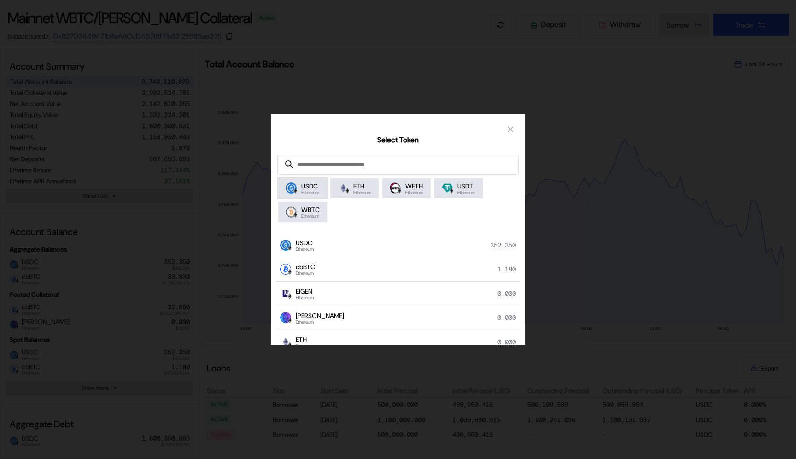
click at [299, 190] on div "USDC Ethereum" at bounding box center [303, 188] width 34 height 13
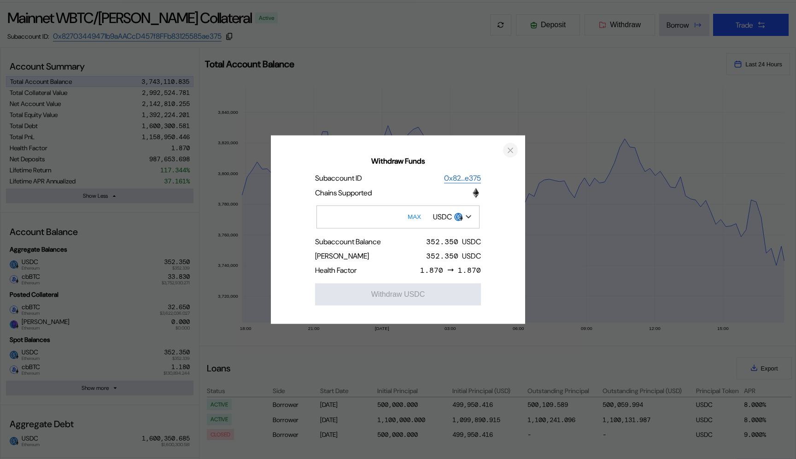
click at [513, 154] on icon "close modal" at bounding box center [510, 150] width 9 height 10
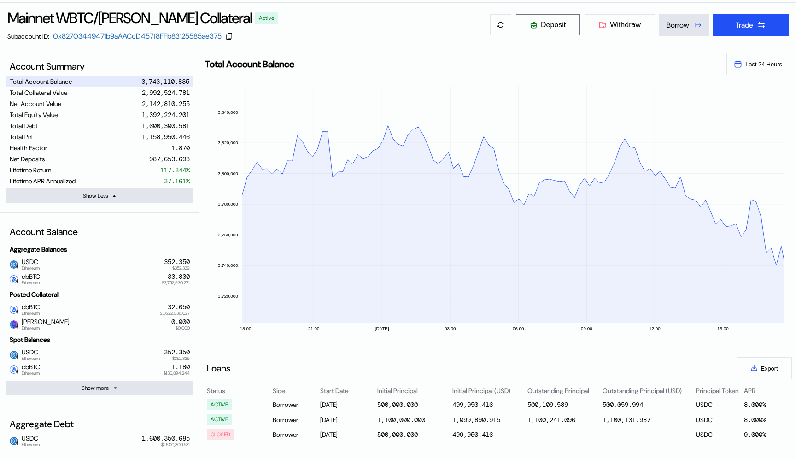
click at [547, 26] on span "Deposit" at bounding box center [553, 25] width 25 height 8
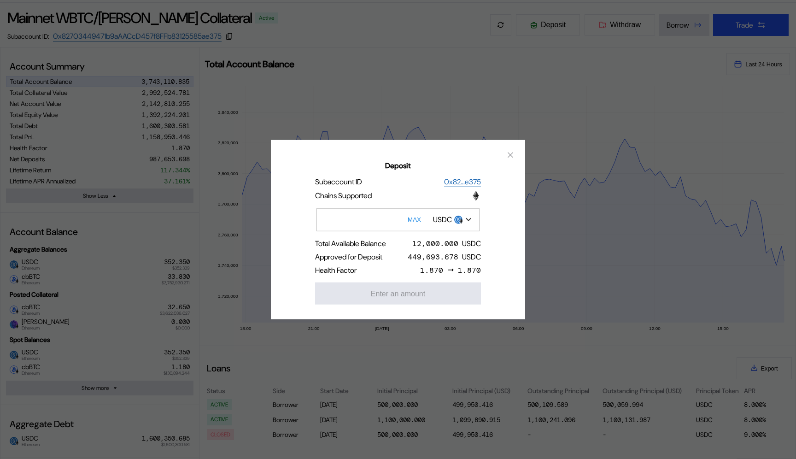
click at [414, 220] on button "MAX" at bounding box center [414, 219] width 19 height 21
type input "*******"
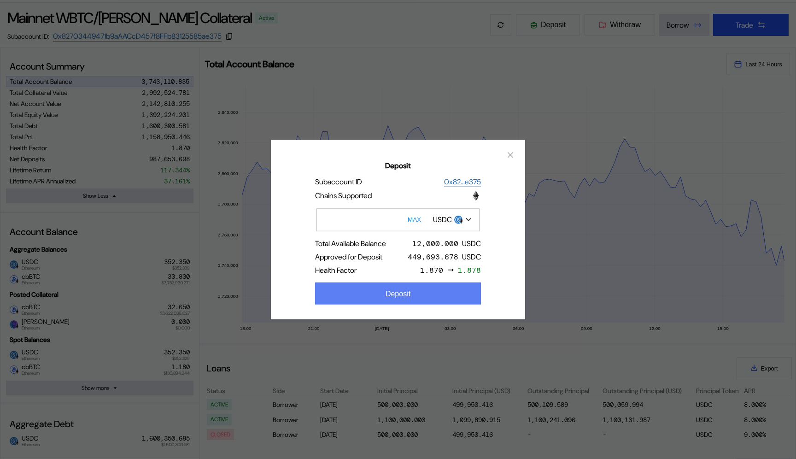
click at [413, 299] on button "Deposit" at bounding box center [398, 293] width 166 height 22
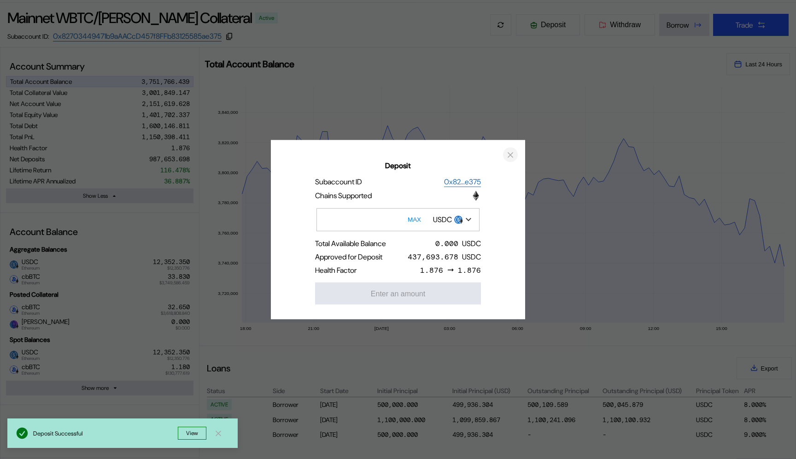
click at [513, 155] on icon "close modal" at bounding box center [510, 155] width 9 height 10
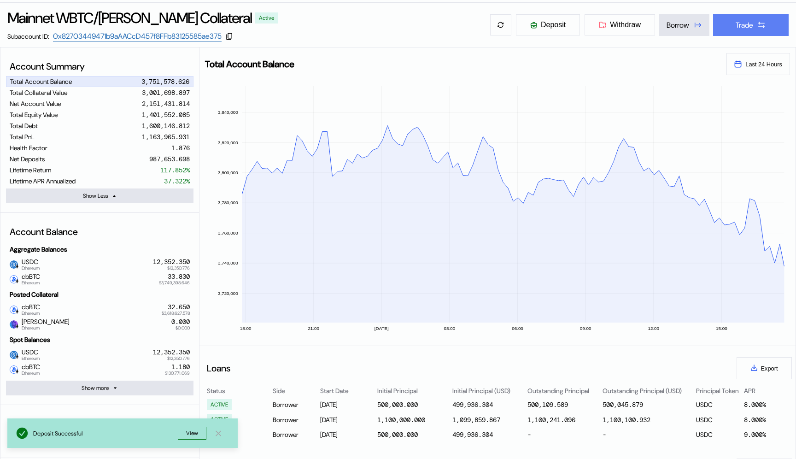
click at [747, 29] on div "Trade" at bounding box center [745, 25] width 18 height 10
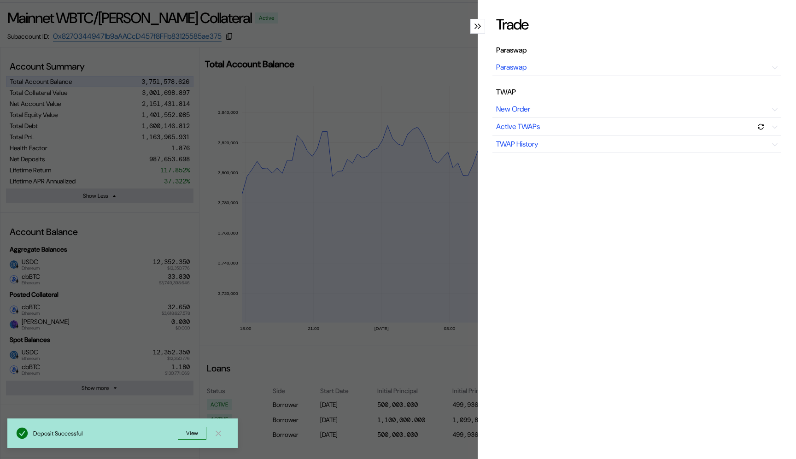
click at [445, 91] on div "Trade Paraswap Paraswap TWAP New Order Active TWAPs TWAP History" at bounding box center [398, 229] width 796 height 459
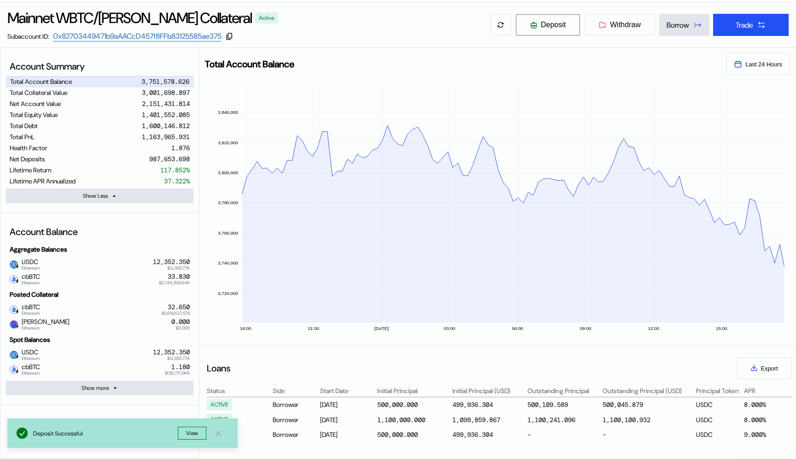
click at [547, 23] on span "Deposit" at bounding box center [553, 25] width 25 height 8
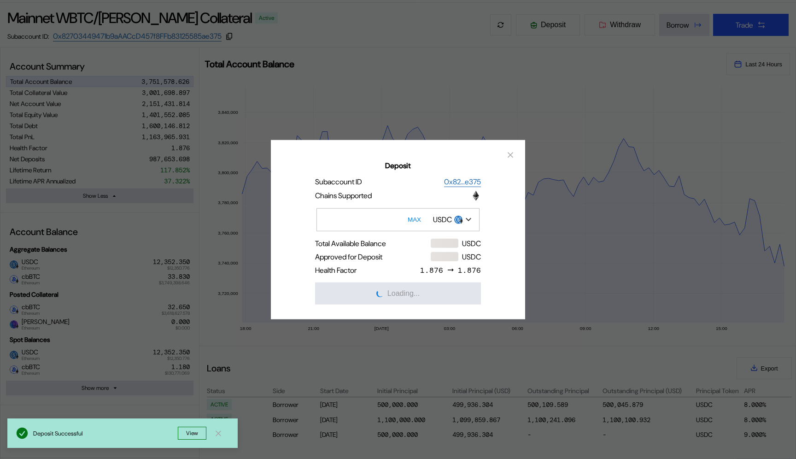
click at [613, 54] on div "Deposit Subaccount ID 0x82...e375 Chains Supported MAX USDC Total Available Bal…" at bounding box center [398, 229] width 796 height 459
click at [512, 154] on icon "close modal" at bounding box center [510, 155] width 9 height 10
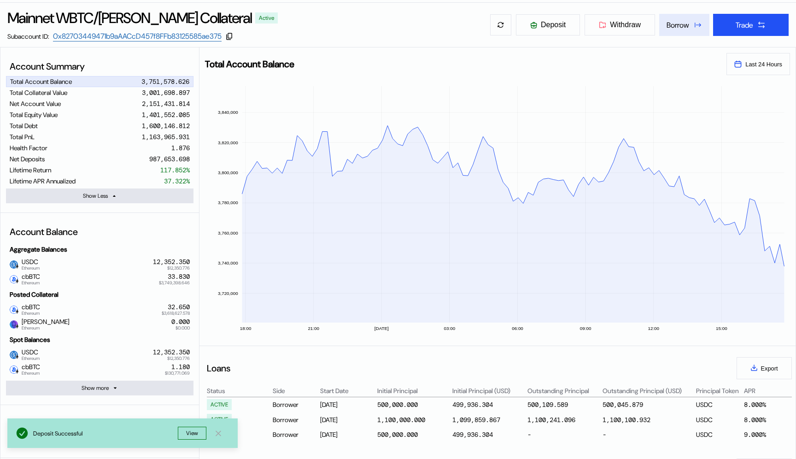
click at [676, 22] on div "Borrow" at bounding box center [678, 25] width 23 height 10
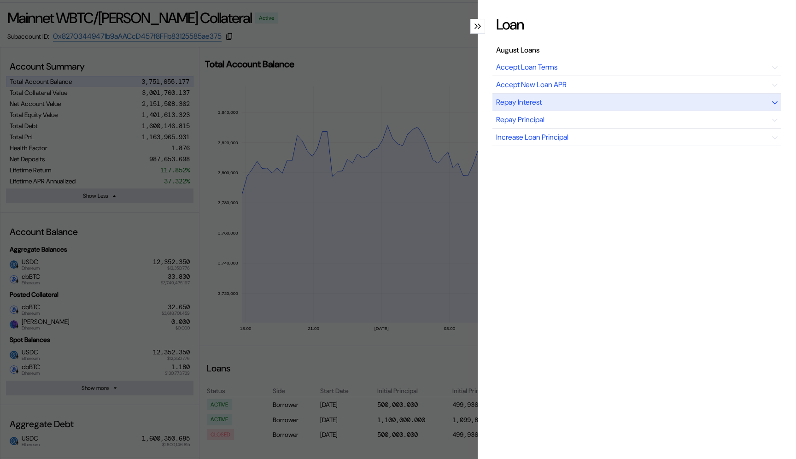
click at [566, 107] on div "Repay Interest" at bounding box center [637, 103] width 289 height 18
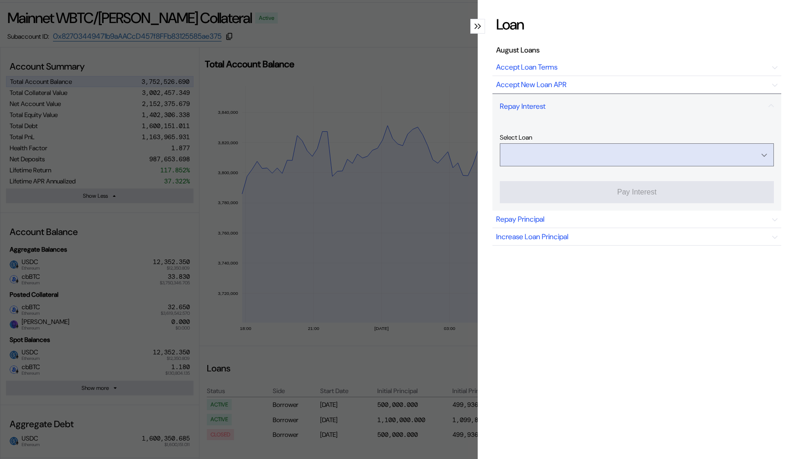
click at [575, 159] on input "Open menu" at bounding box center [632, 155] width 250 height 22
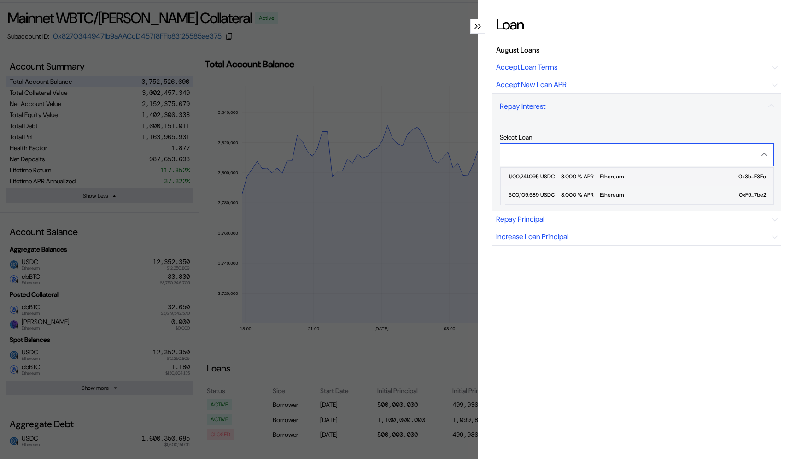
click at [571, 171] on span "1,100,241.095 USDC - 8.000 % APR - Ethereum 0x3b...E3Ec" at bounding box center [639, 177] width 269 height 18
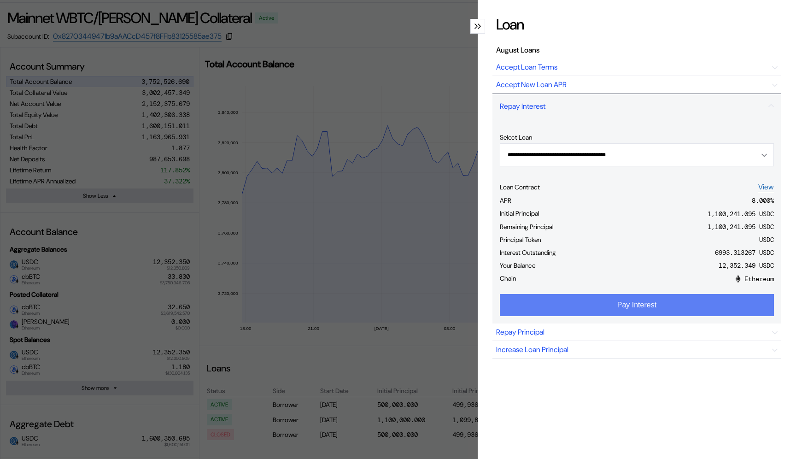
click at [625, 303] on button "Pay Interest" at bounding box center [637, 305] width 274 height 22
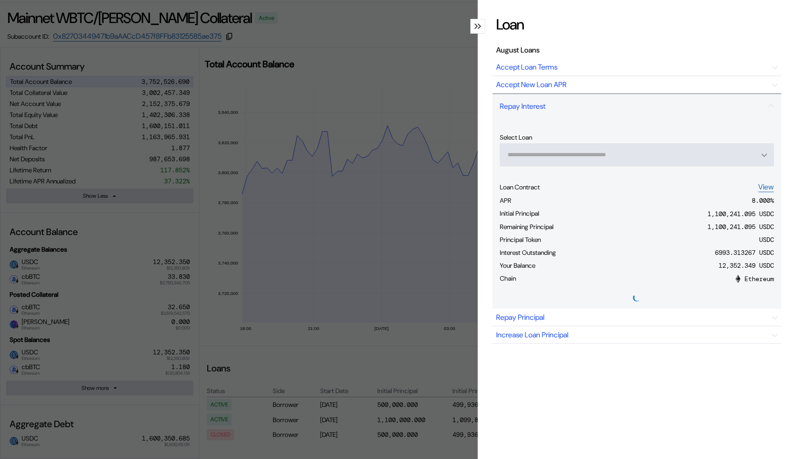
type input "**********"
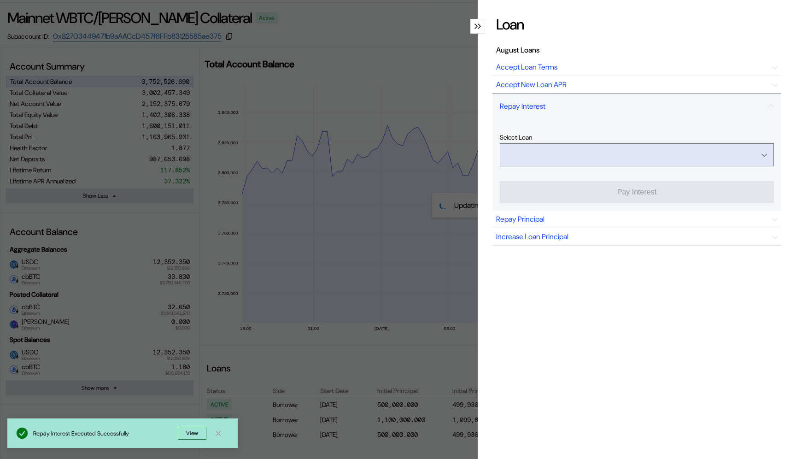
click at [545, 152] on input "Open menu" at bounding box center [632, 155] width 250 height 22
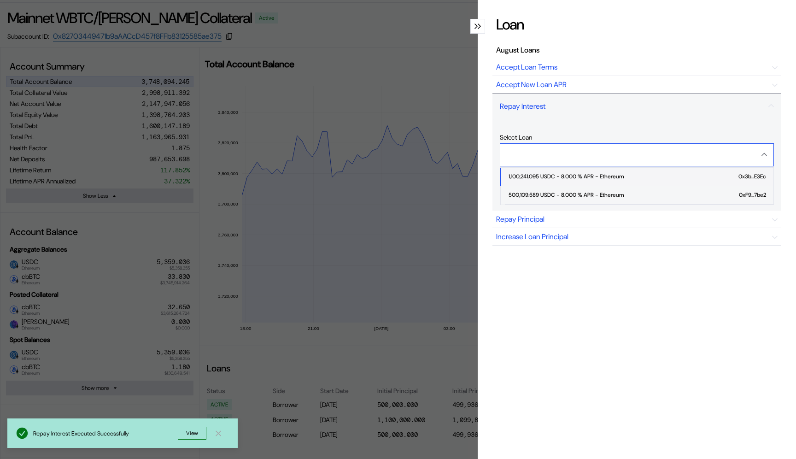
click at [560, 177] on div "1,100,241.095 USDC - 8.000 % APR - Ethereum" at bounding box center [566, 176] width 115 height 6
type input "**********"
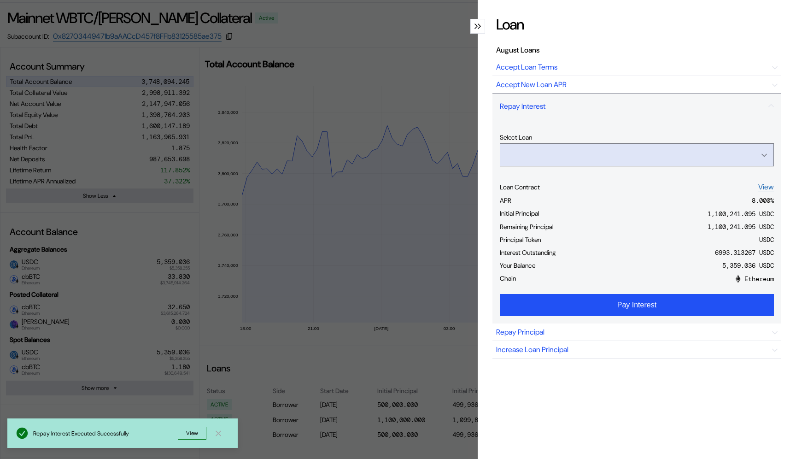
click at [563, 156] on input "Open menu" at bounding box center [632, 155] width 250 height 22
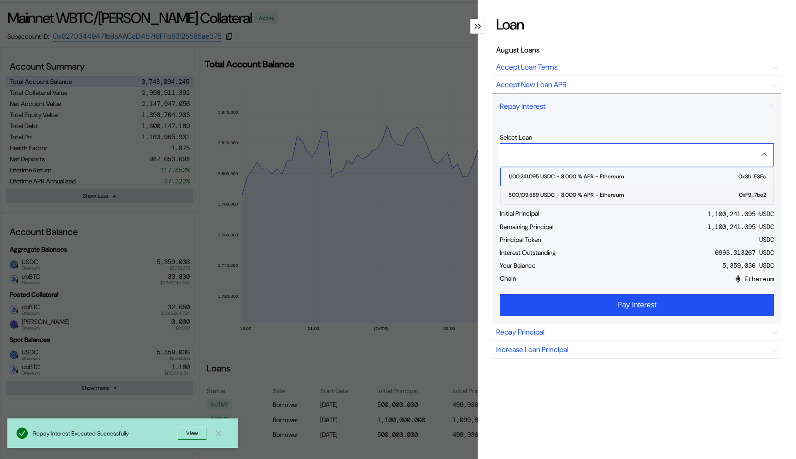
click at [576, 194] on div "500,109.589 USDC - 8.000 % APR - Ethereum" at bounding box center [566, 195] width 115 height 6
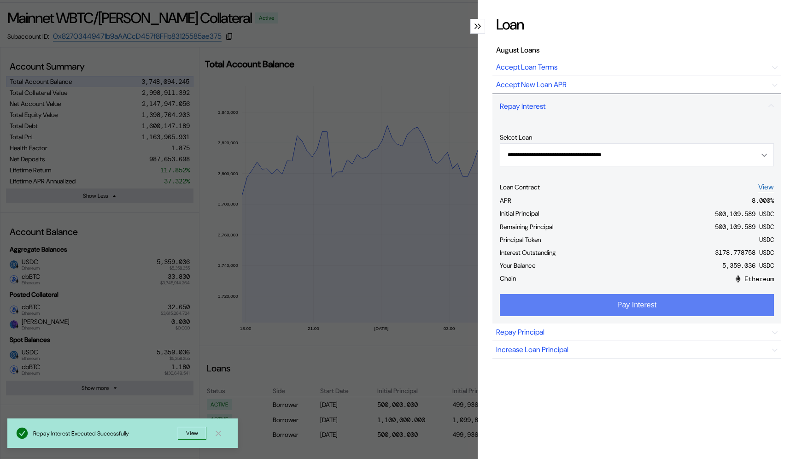
click at [584, 301] on button "Pay Interest" at bounding box center [637, 305] width 274 height 22
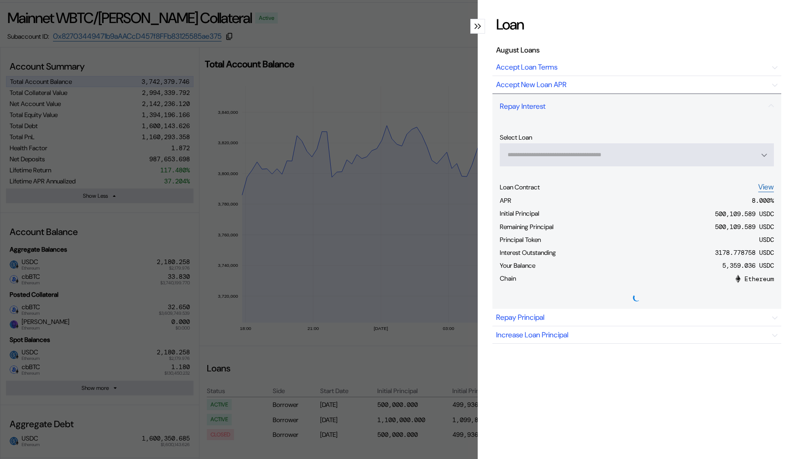
type input "**********"
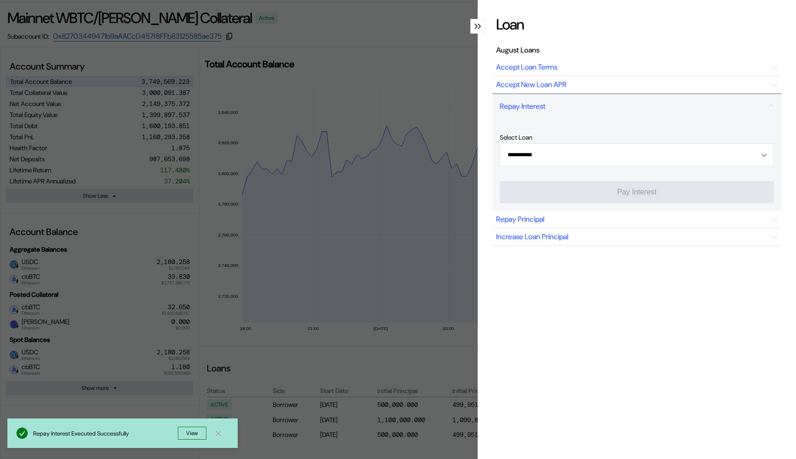
click at [315, 79] on div "**********" at bounding box center [398, 229] width 796 height 459
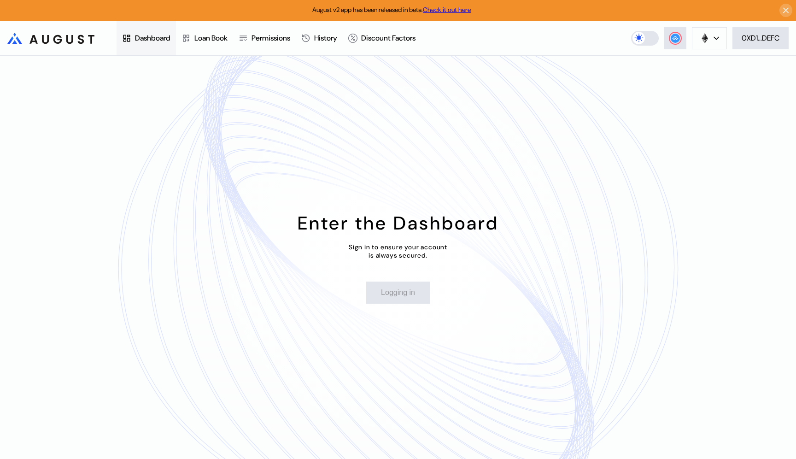
click at [164, 40] on div "Dashboard" at bounding box center [152, 38] width 35 height 10
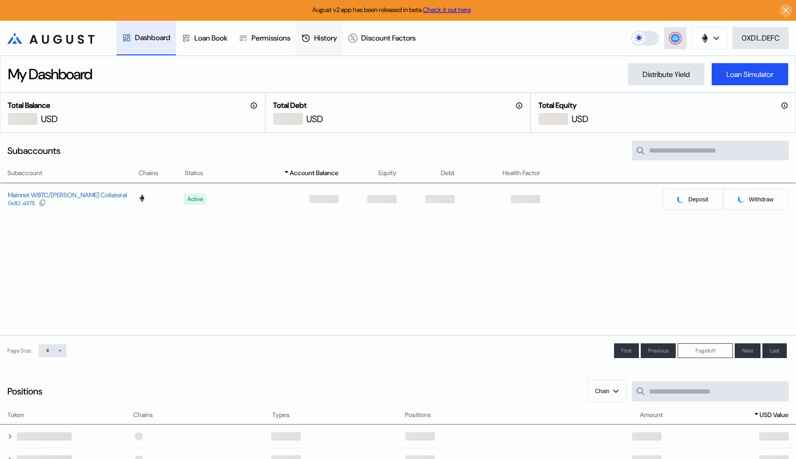
click at [330, 39] on div "History" at bounding box center [325, 38] width 23 height 10
select select "*"
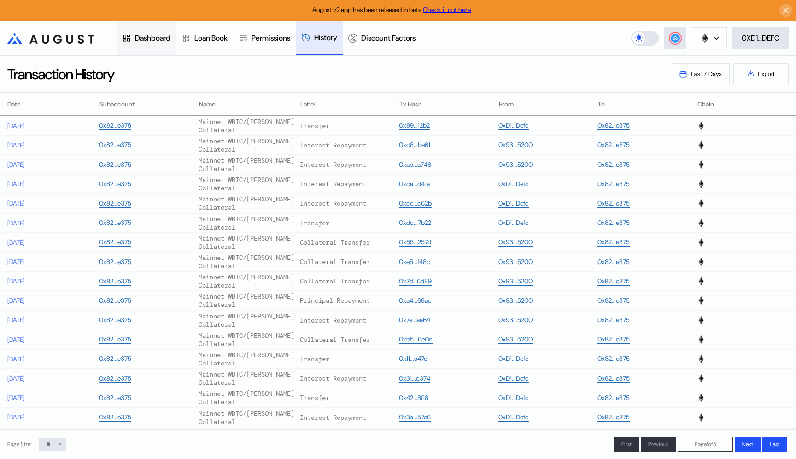
click at [157, 38] on div "Dashboard" at bounding box center [152, 38] width 35 height 10
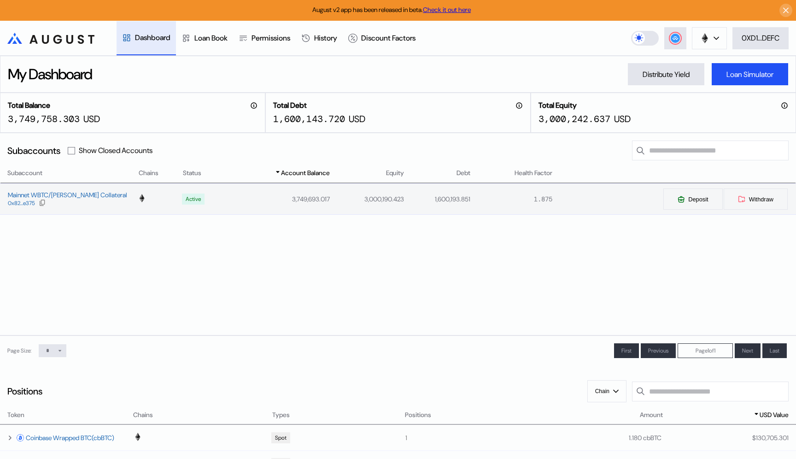
click at [335, 206] on td "3,000,190.423" at bounding box center [367, 199] width 74 height 30
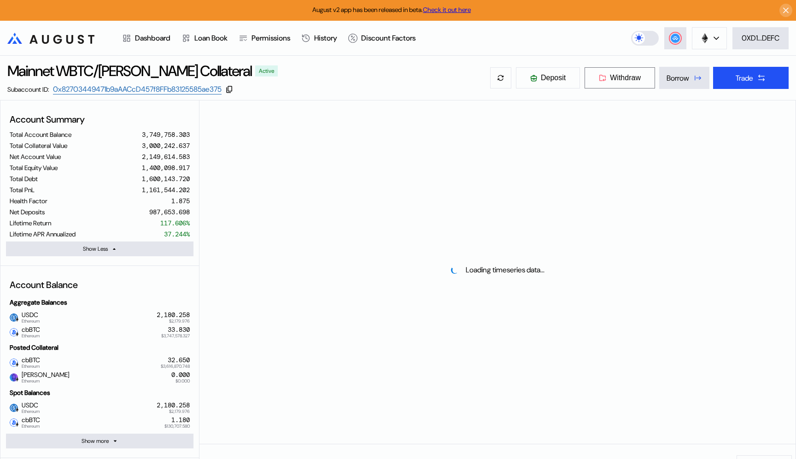
select select "*"
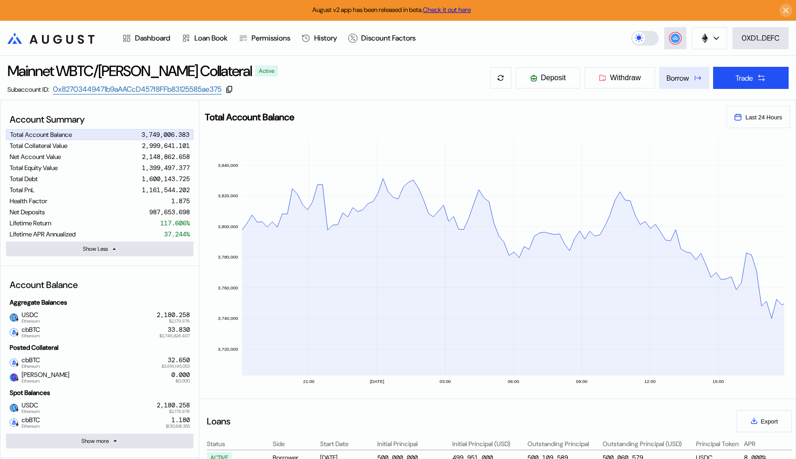
click at [678, 76] on div "Borrow" at bounding box center [678, 78] width 23 height 10
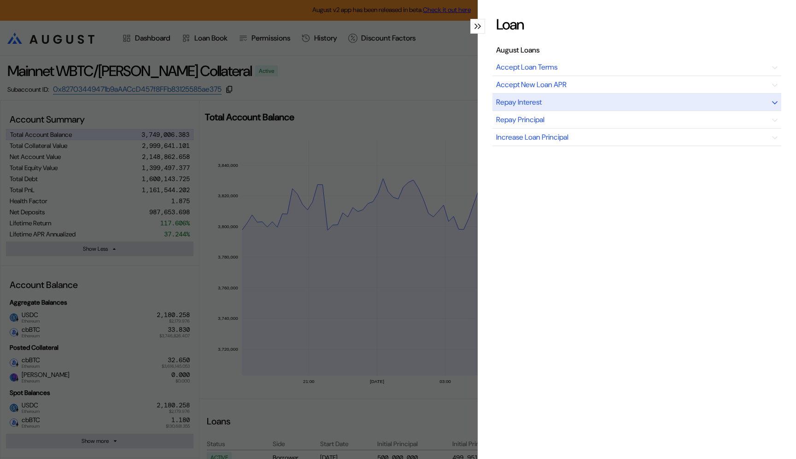
click at [634, 105] on div "Repay Interest" at bounding box center [637, 103] width 289 height 18
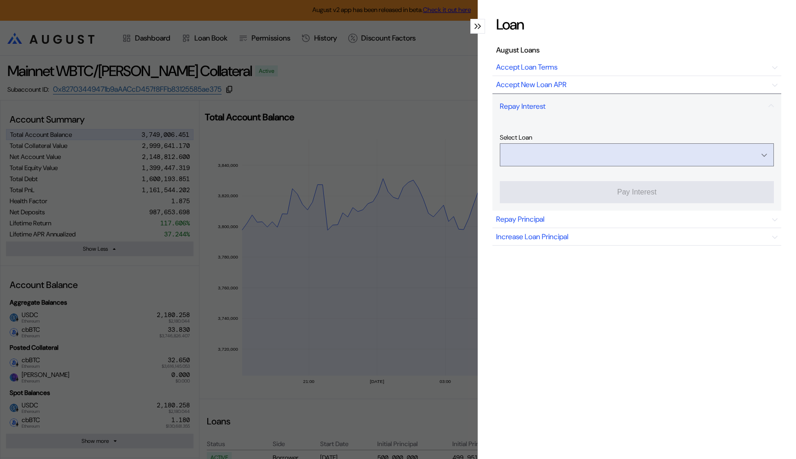
click at [611, 160] on input "Open menu" at bounding box center [632, 155] width 250 height 22
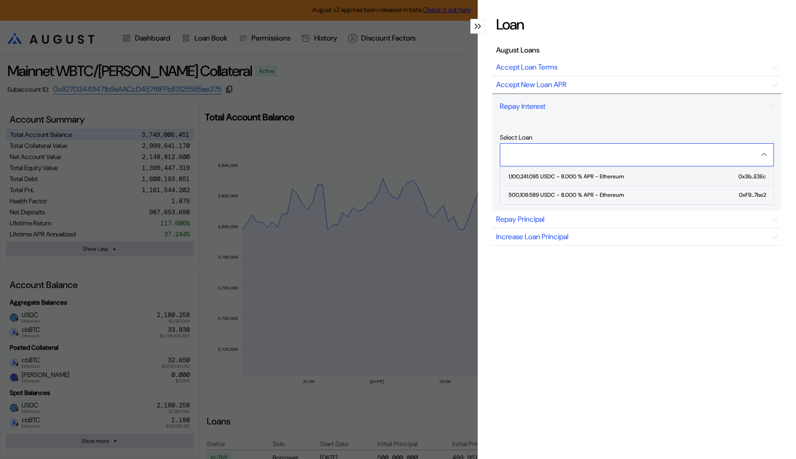
click at [602, 176] on div "1,100,241.095 USDC - 8.000 % APR - Ethereum" at bounding box center [566, 176] width 115 height 6
type input "**********"
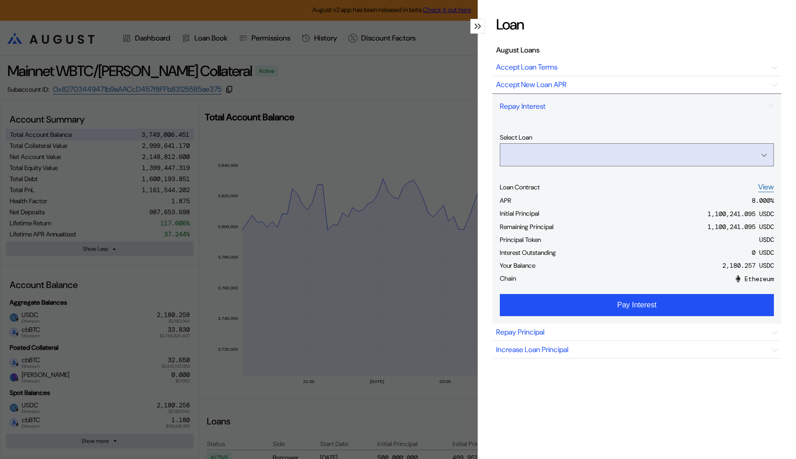
click at [613, 152] on input "Open menu" at bounding box center [632, 155] width 250 height 22
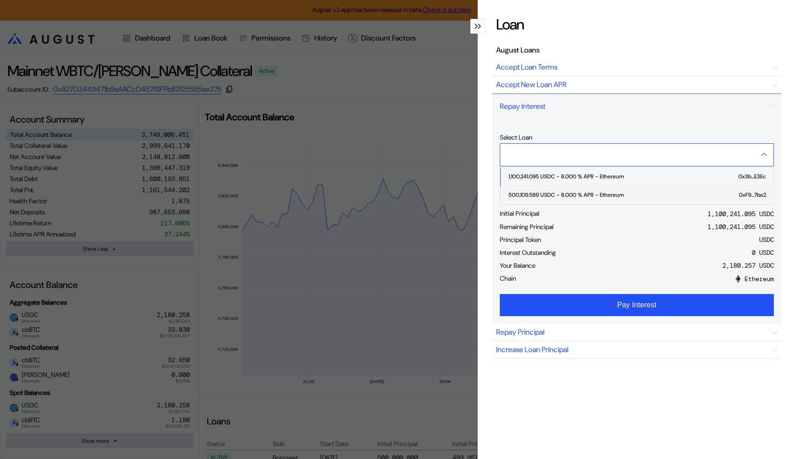
click at [605, 189] on span "500,109.589 USDC - 8.000 % APR - Ethereum 0xF9...7be2" at bounding box center [639, 195] width 269 height 18
type input "**********"
